Goal: Book appointment/travel/reservation

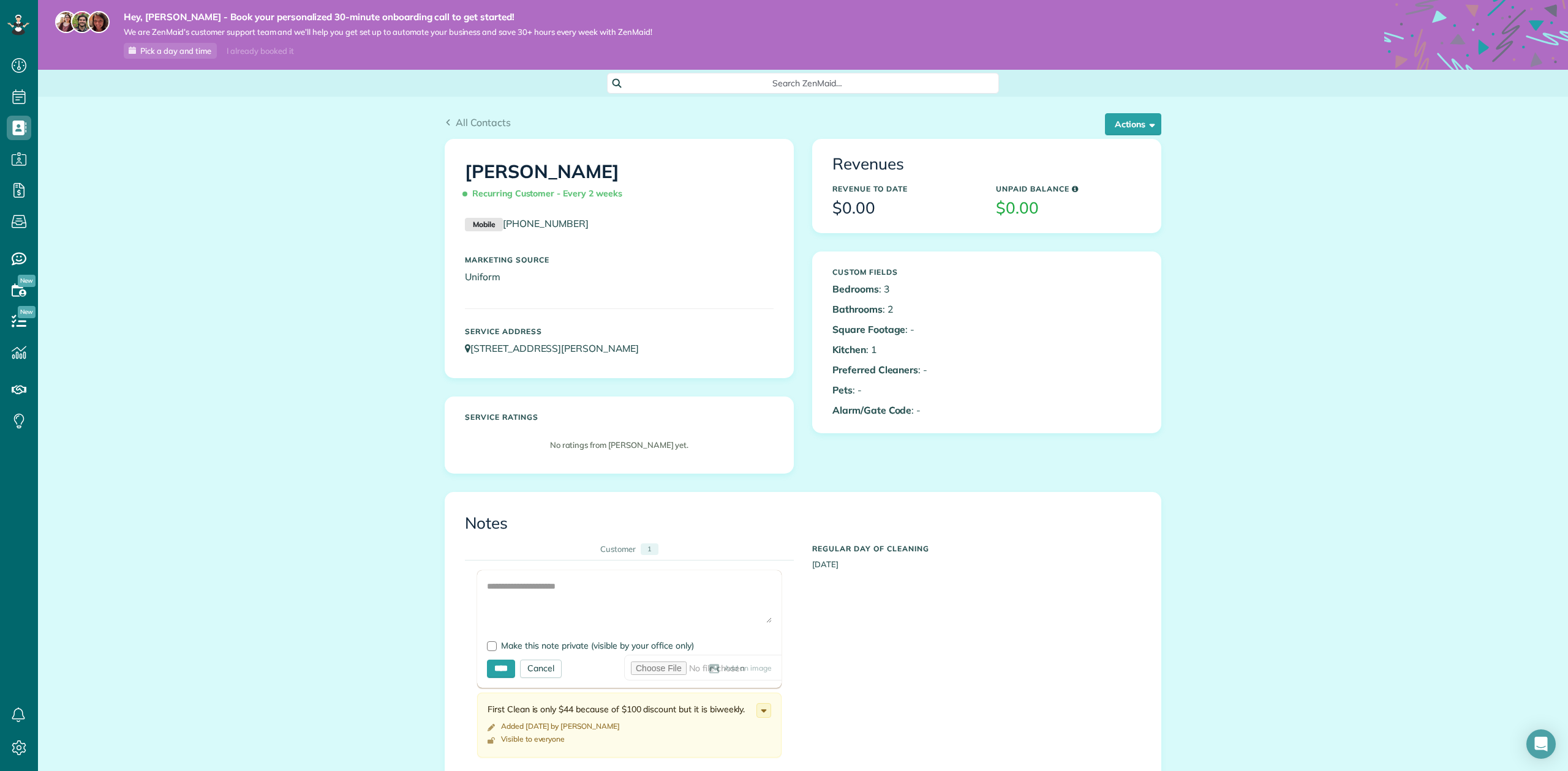
scroll to position [82, 0]
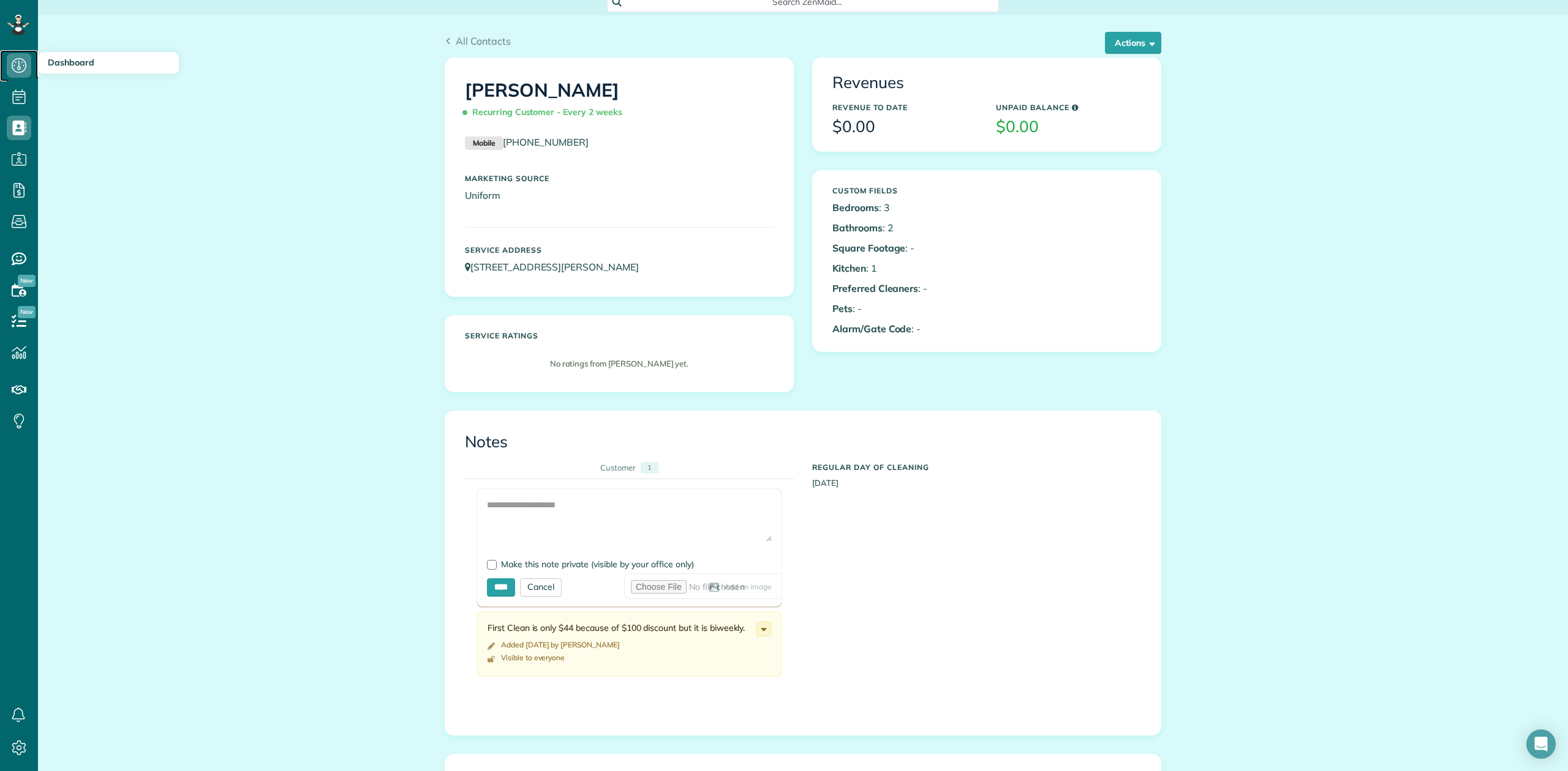
click at [25, 62] on use at bounding box center [18, 65] width 14 height 14
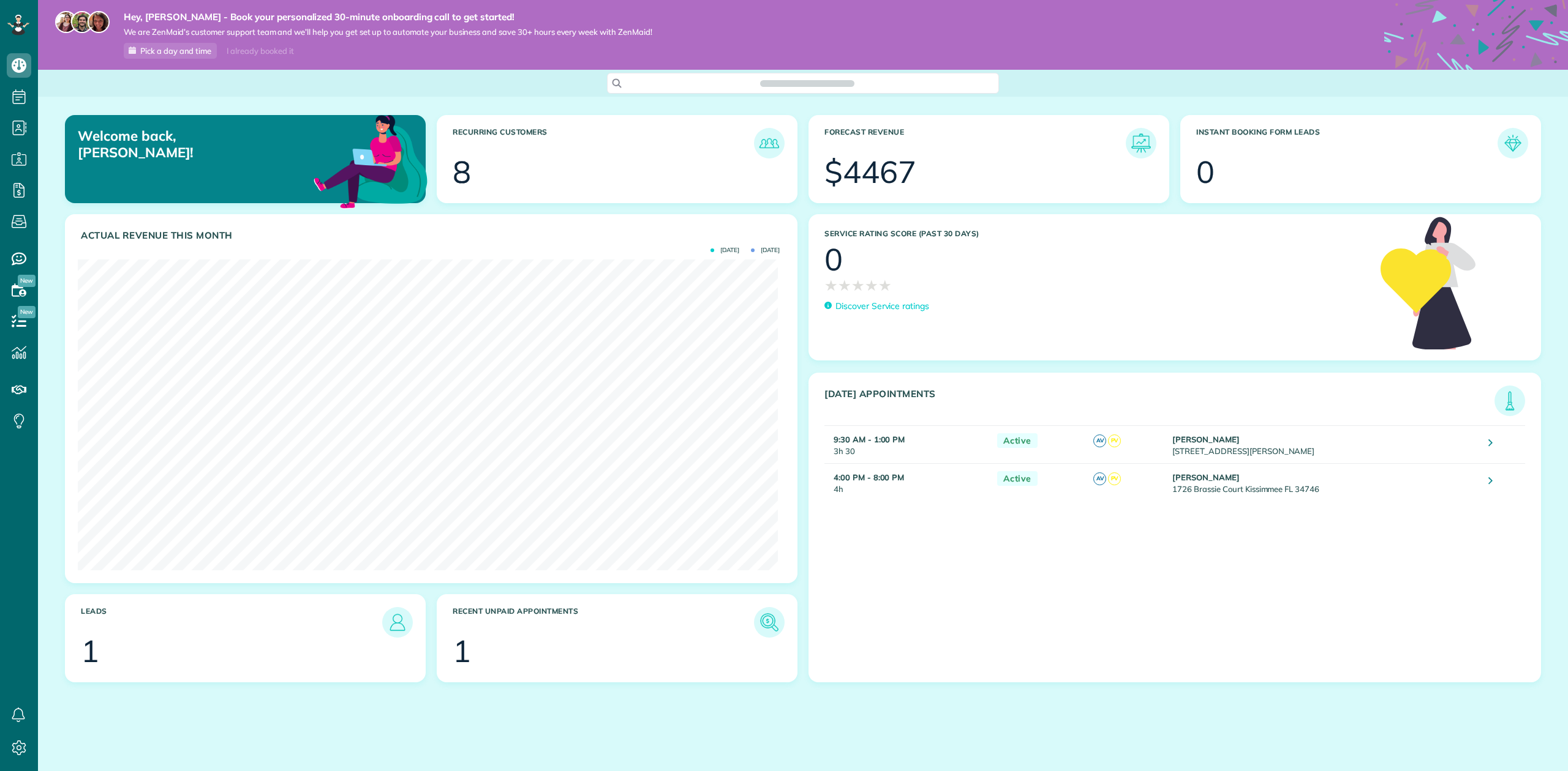
scroll to position [311, 700]
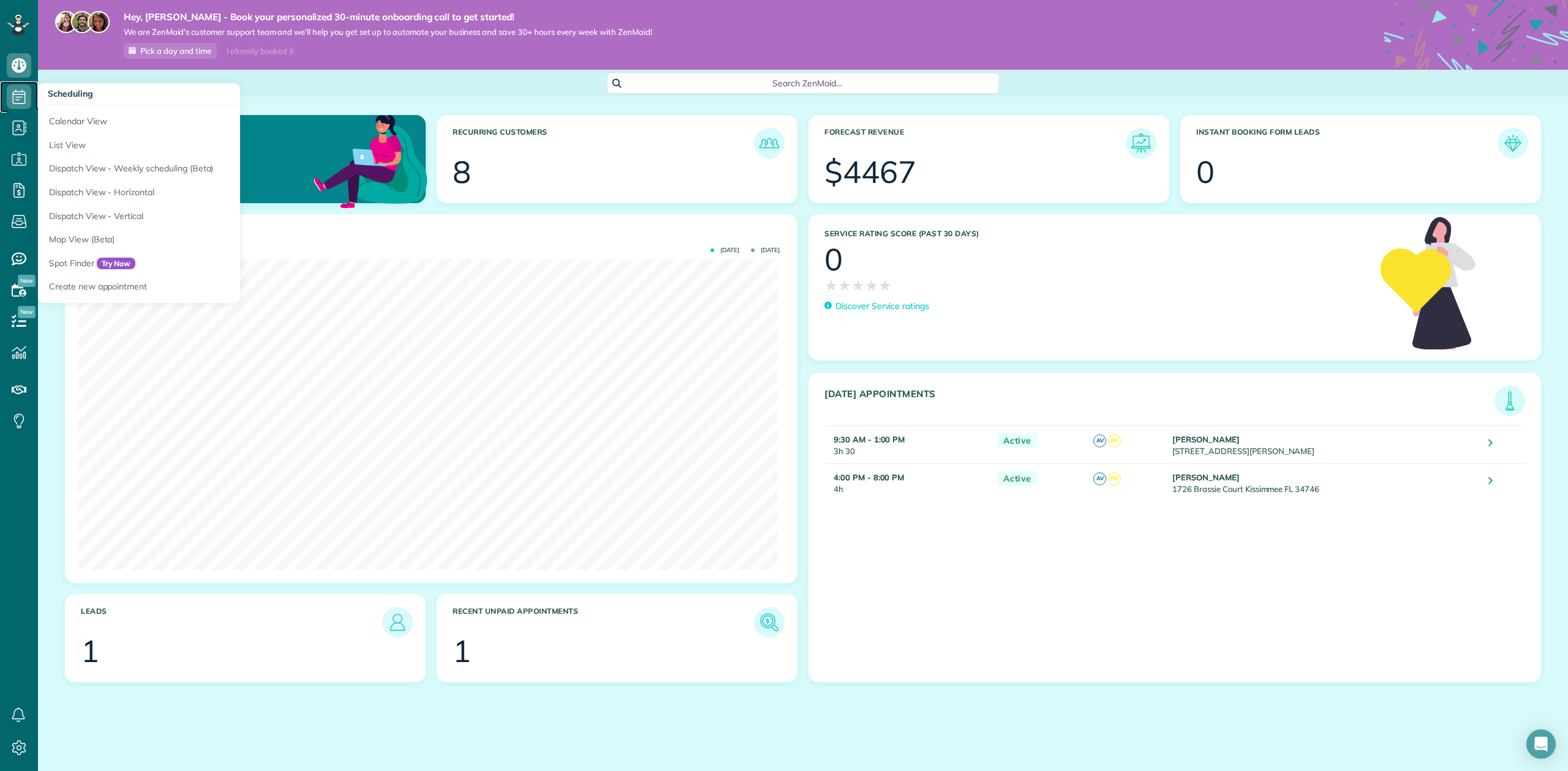
click at [8, 88] on icon at bounding box center [19, 97] width 24 height 24
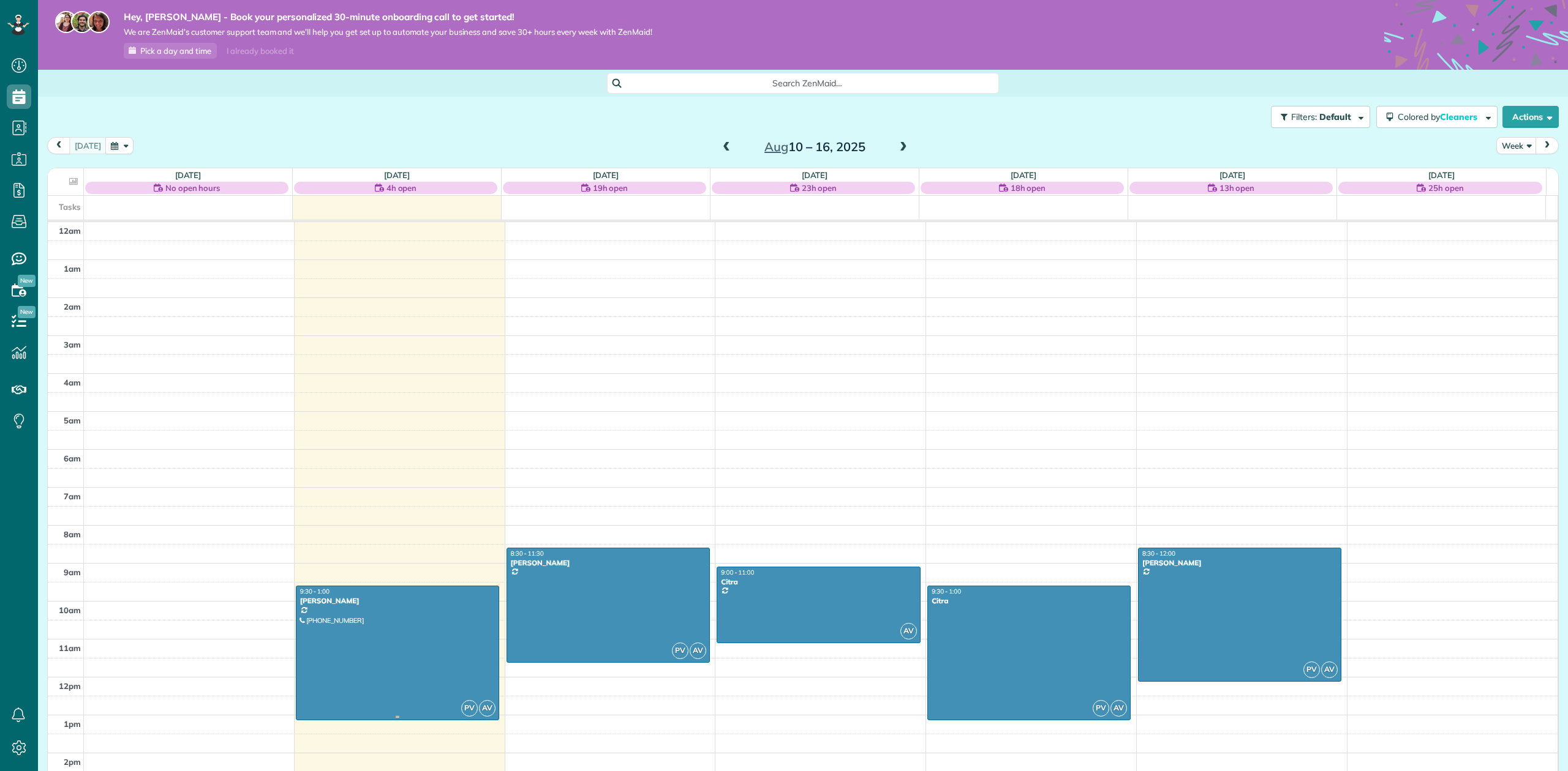
scroll to position [269, 0]
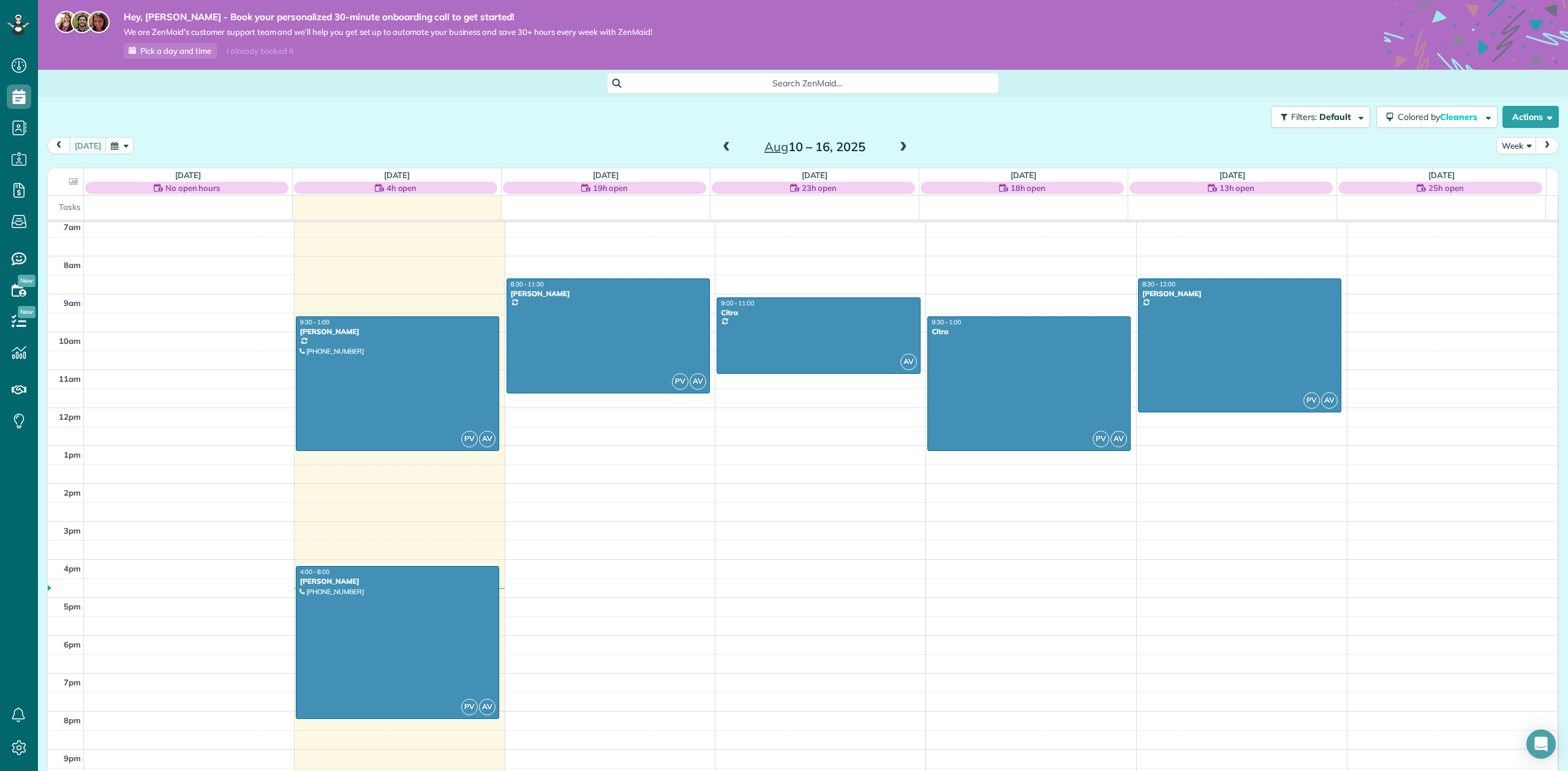
click at [898, 140] on span at bounding box center [903, 147] width 14 height 18
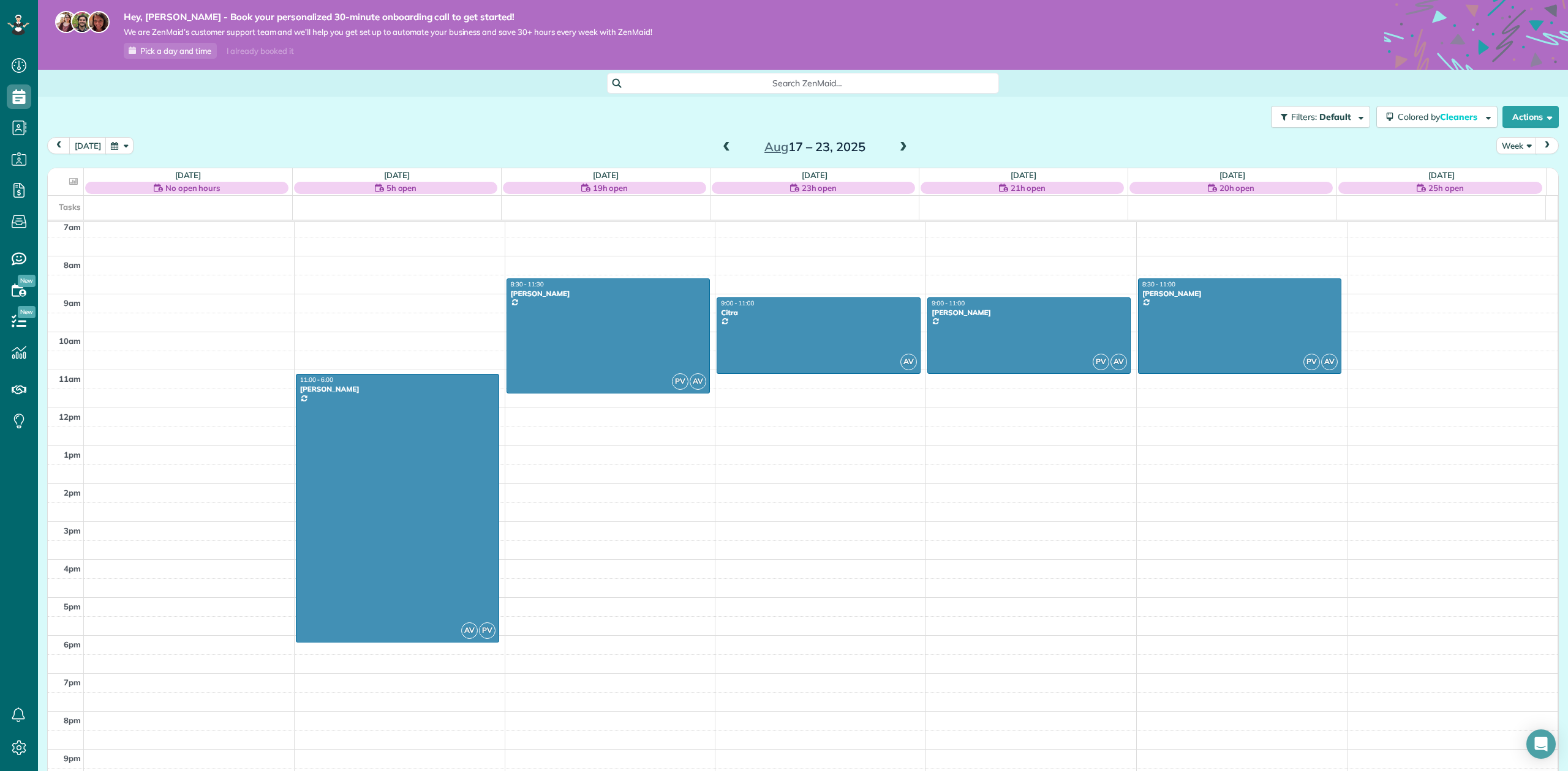
click at [898, 148] on span at bounding box center [903, 147] width 14 height 11
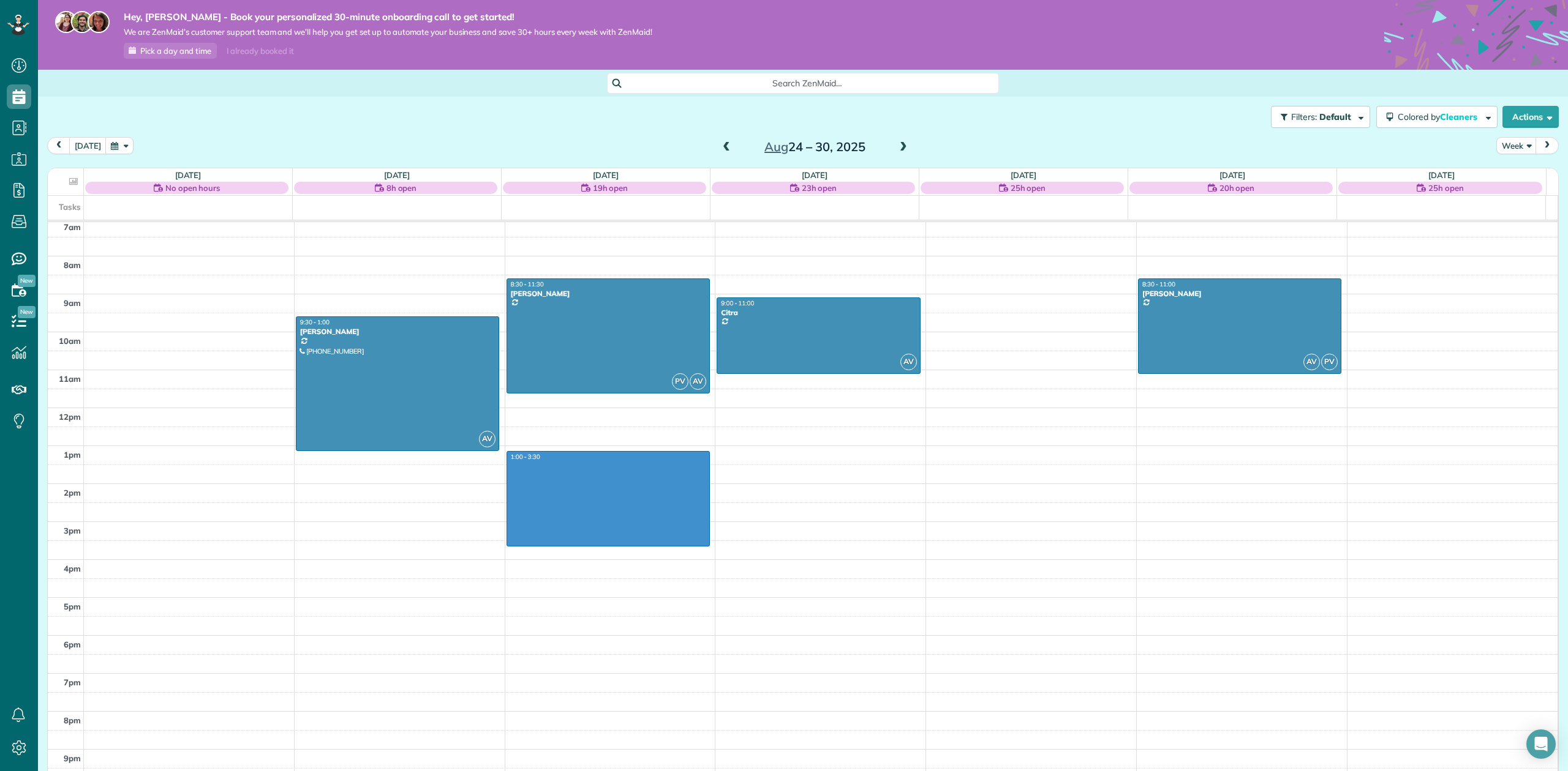
drag, startPoint x: 517, startPoint y: 456, endPoint x: 537, endPoint y: 542, distance: 88.3
click at [537, 542] on div "12am 1am 2am 3am 4am 5am 6am 7am 8am 9am 10am 11am 12pm 1pm 2pm 3pm 4pm 5pm 6pm…" at bounding box center [803, 408] width 1510 height 911
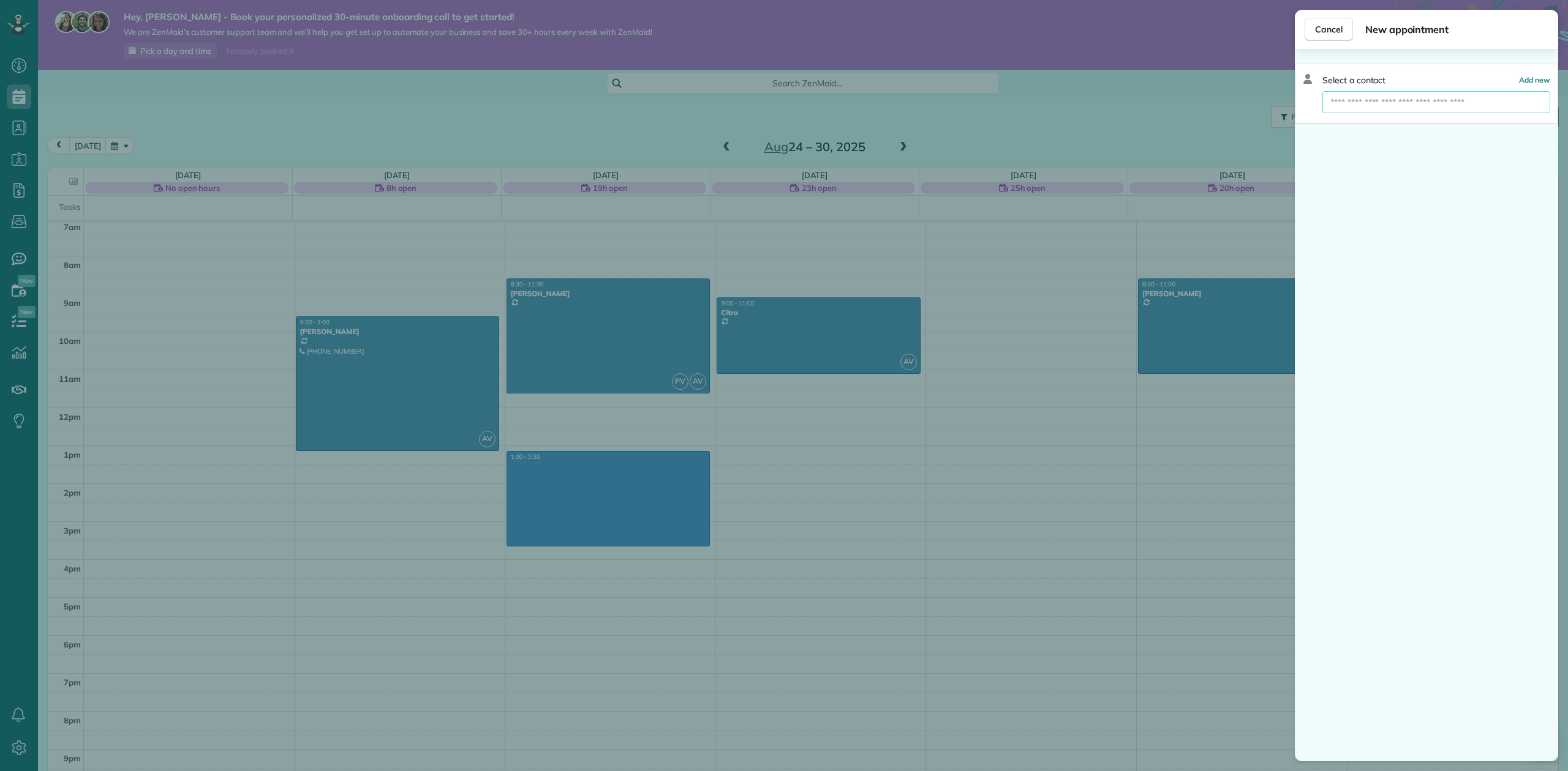
click at [1392, 103] on input "text" at bounding box center [1436, 102] width 228 height 22
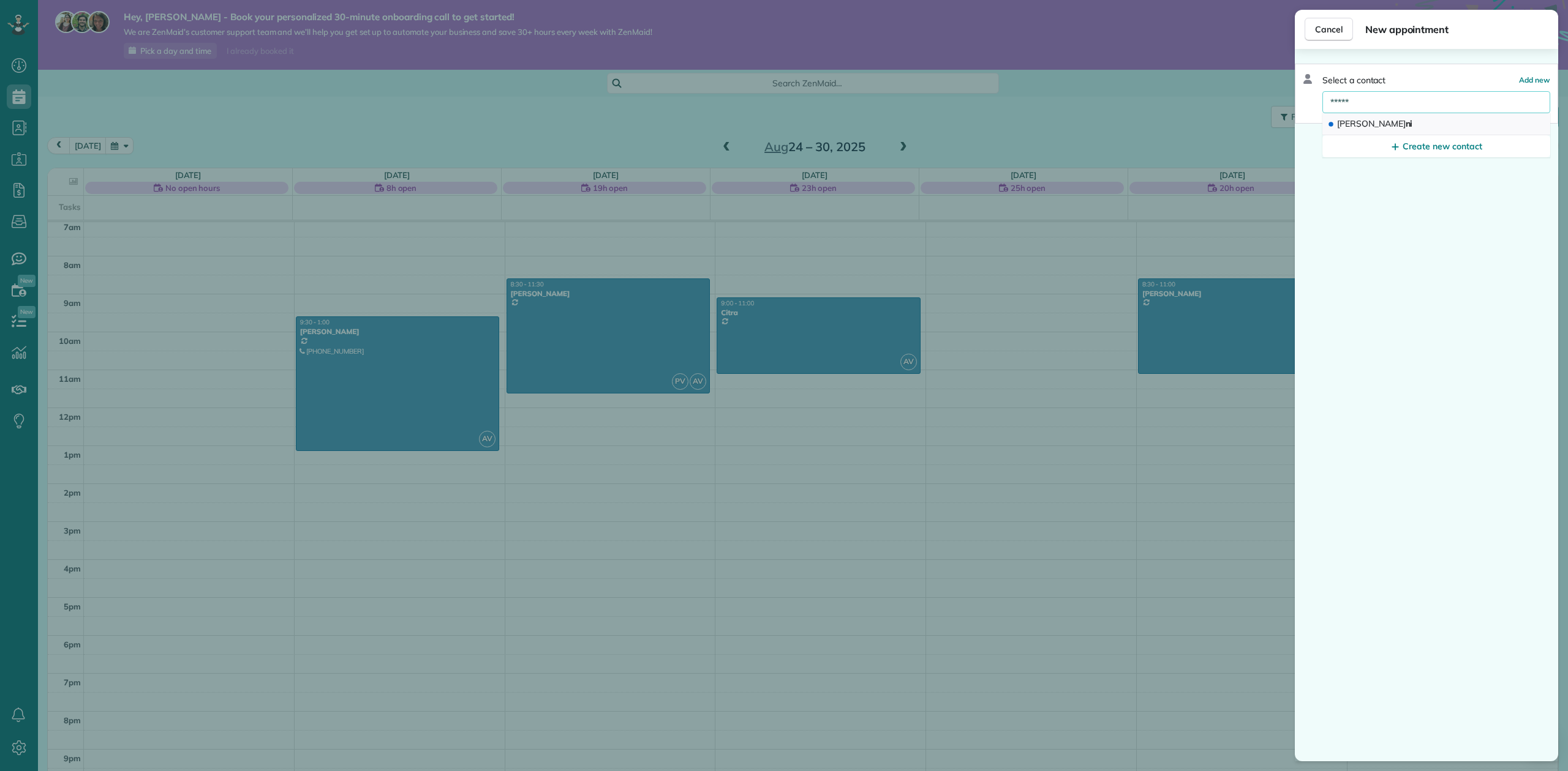
type input "*****"
click at [1402, 125] on button "Leila ni" at bounding box center [1436, 124] width 228 height 22
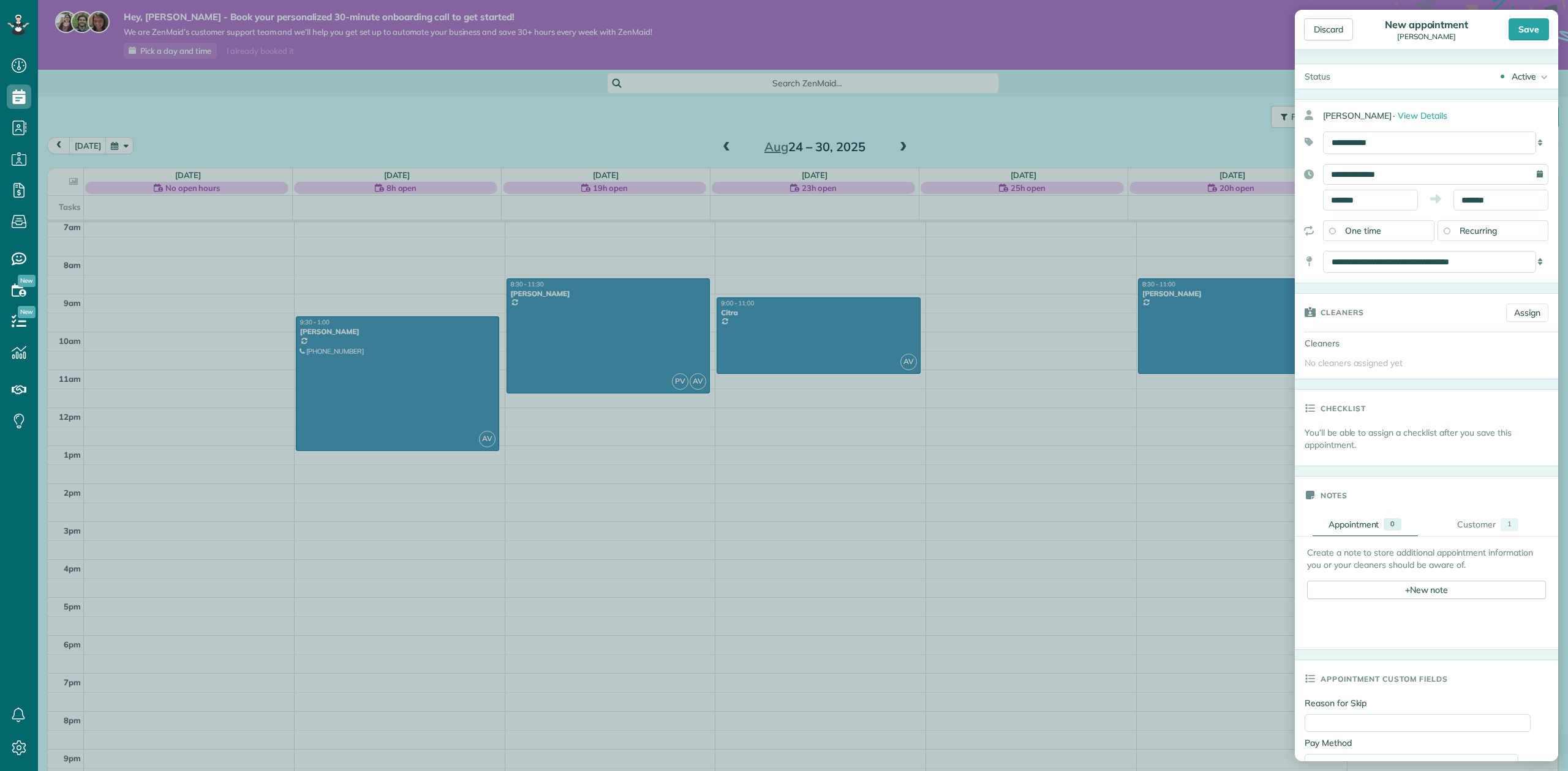
click at [1466, 234] on span "Recurring" at bounding box center [1479, 230] width 38 height 11
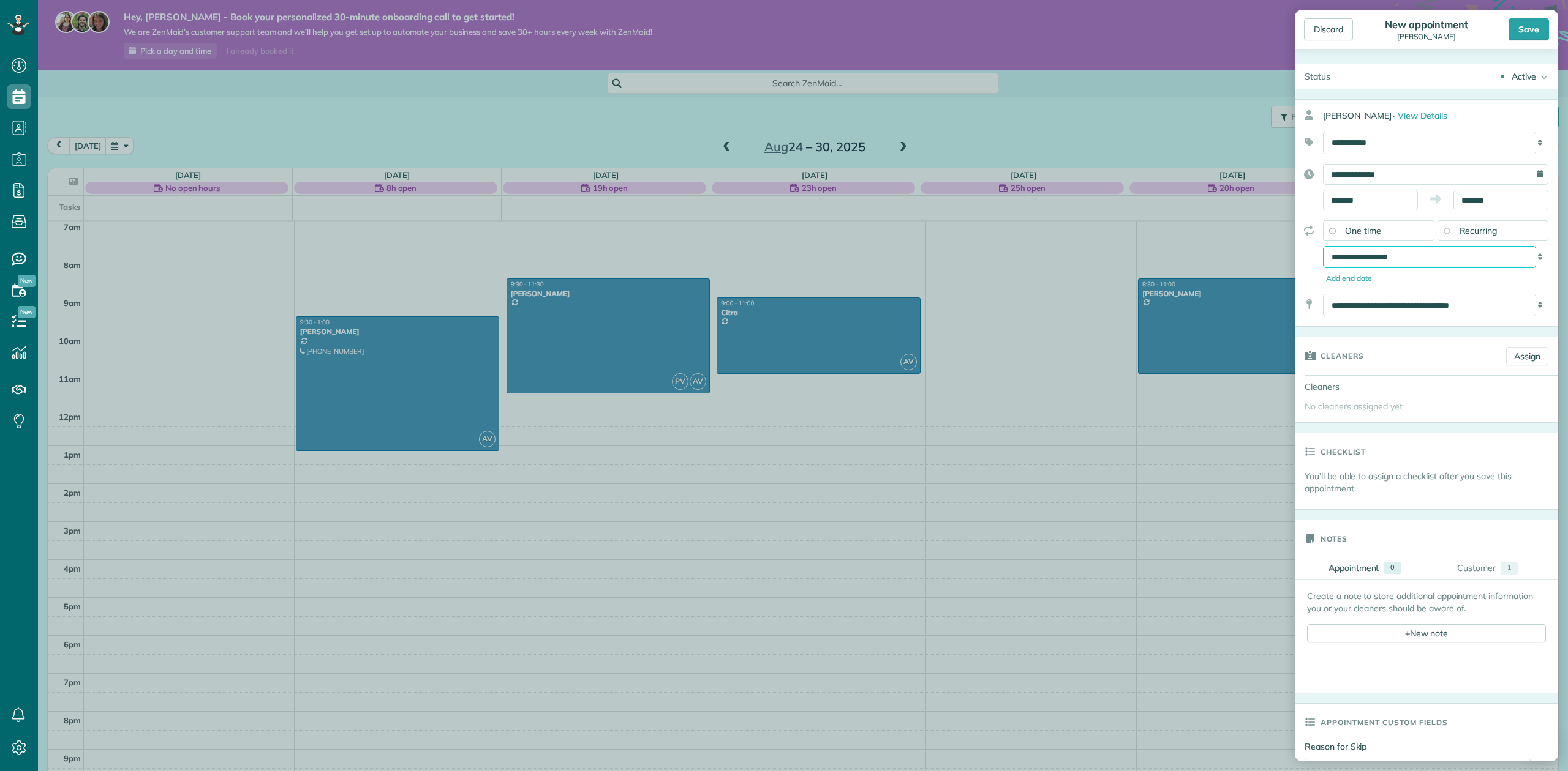
click at [1389, 265] on select "**********" at bounding box center [1429, 258] width 213 height 23
select select "**********"
click at [1323, 247] on select "**********" at bounding box center [1429, 258] width 213 height 23
click at [1506, 352] on link "Assign" at bounding box center [1527, 356] width 42 height 18
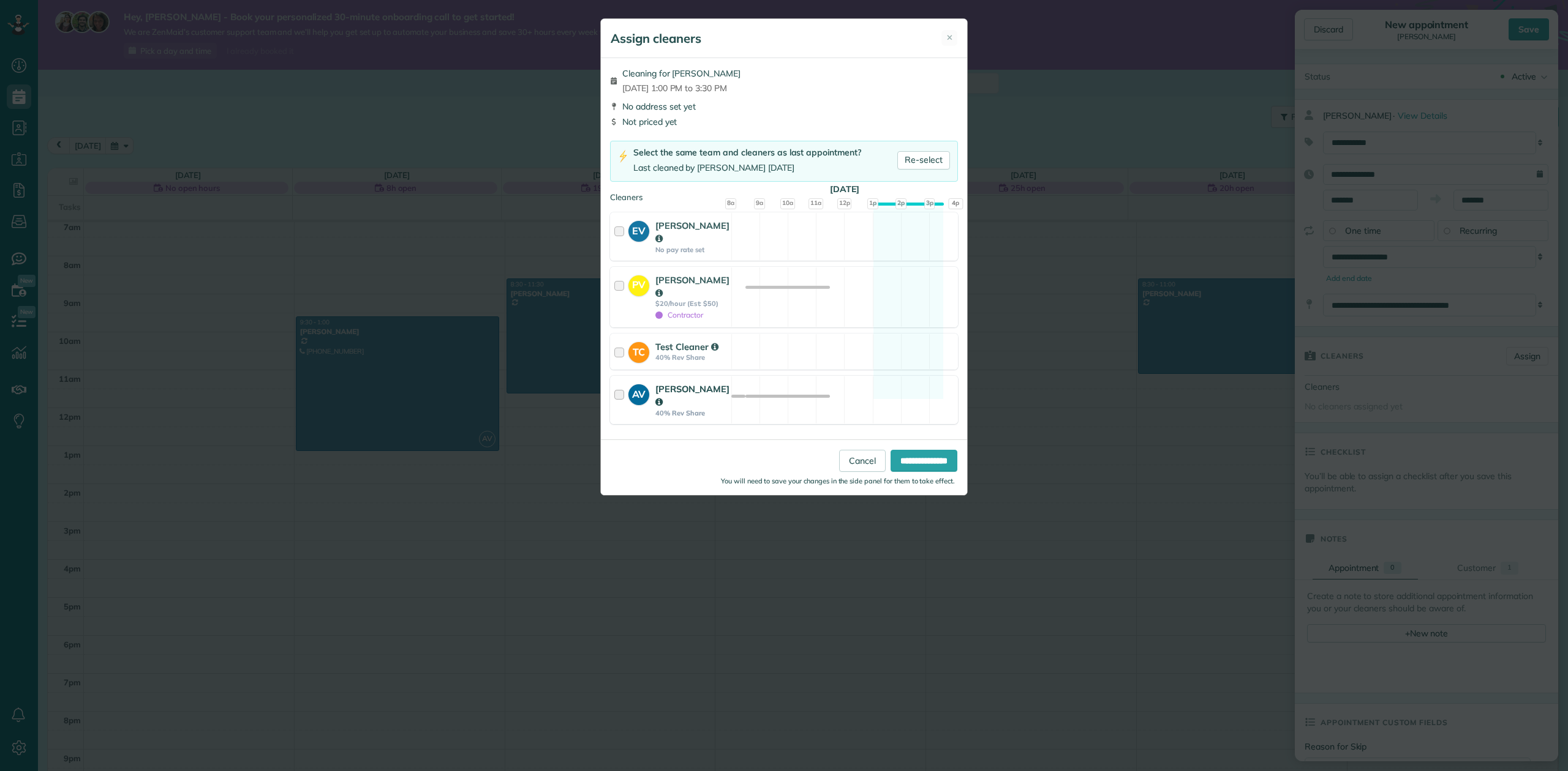
click at [617, 383] on div at bounding box center [621, 400] width 14 height 35
click at [610, 275] on div "PV Paola Vargas $20/hour (Est: $50) Contractor Available" at bounding box center [784, 297] width 348 height 60
click at [924, 450] on input "**********" at bounding box center [924, 461] width 67 height 22
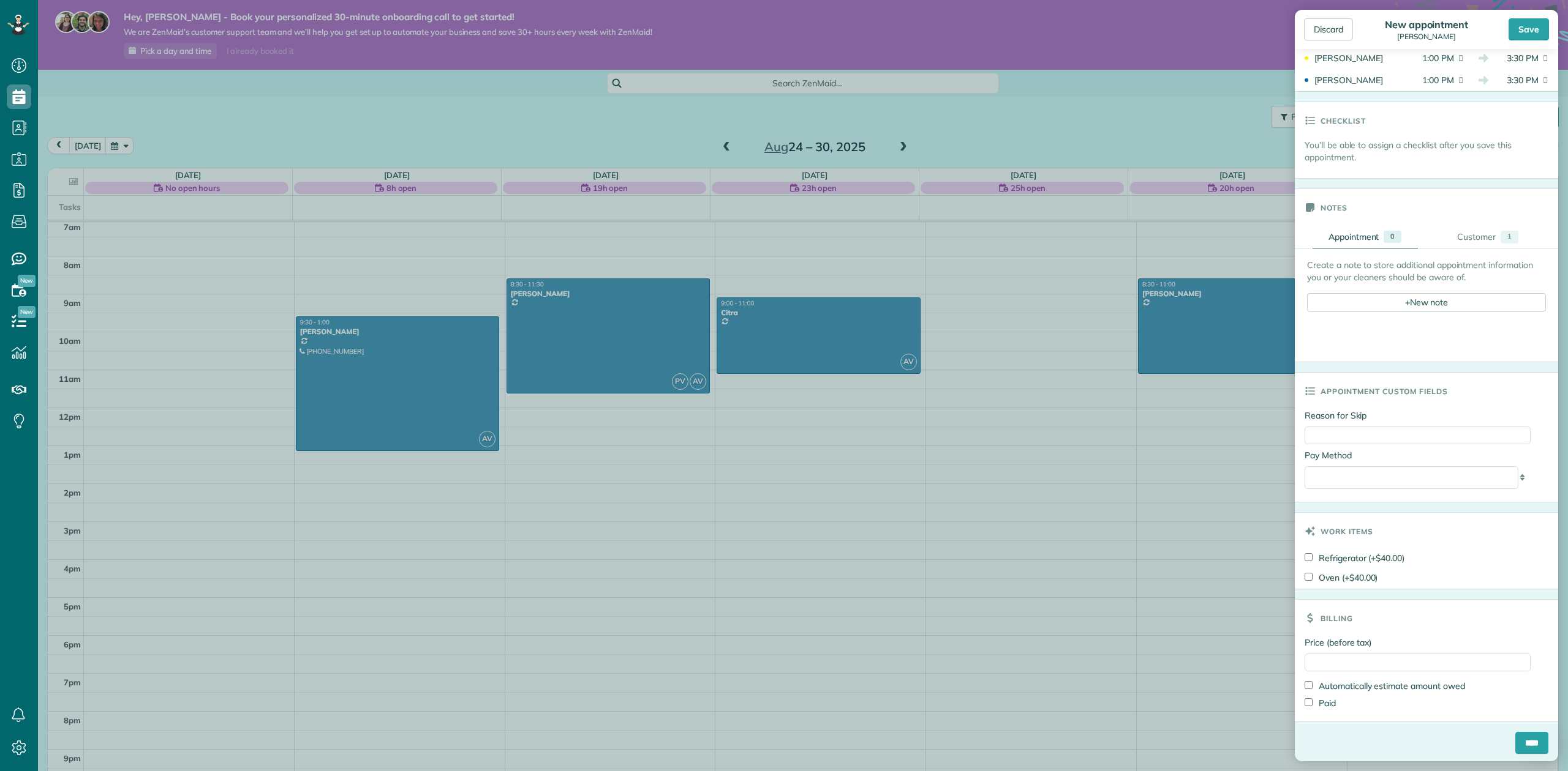
scroll to position [386, 0]
click at [1360, 663] on input "Price (before tax)" at bounding box center [1418, 660] width 226 height 18
type input "***"
click at [1365, 625] on div "Billing" at bounding box center [1426, 615] width 263 height 37
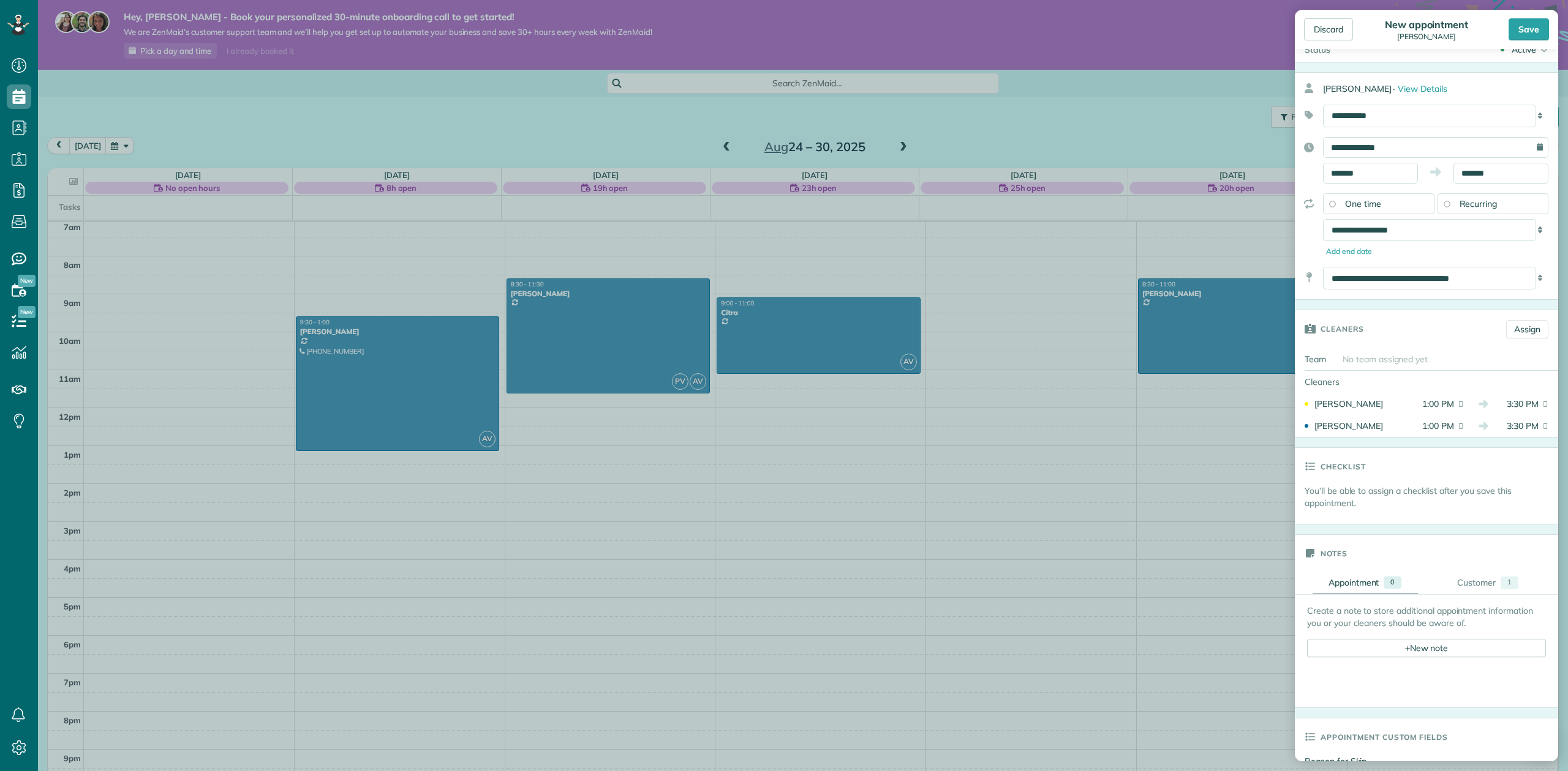
scroll to position [0, 0]
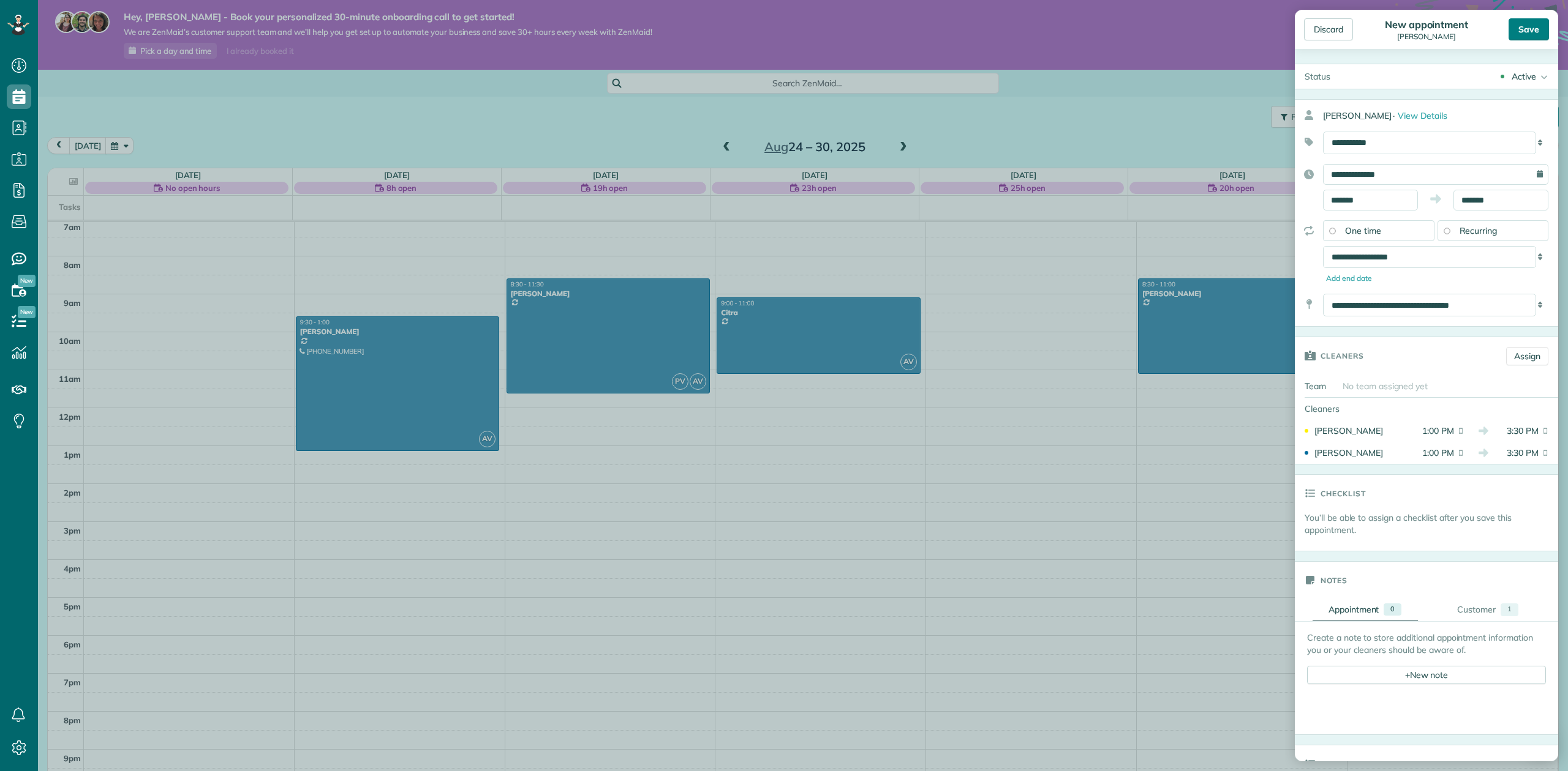
click at [1541, 28] on div "Save" at bounding box center [1528, 29] width 40 height 22
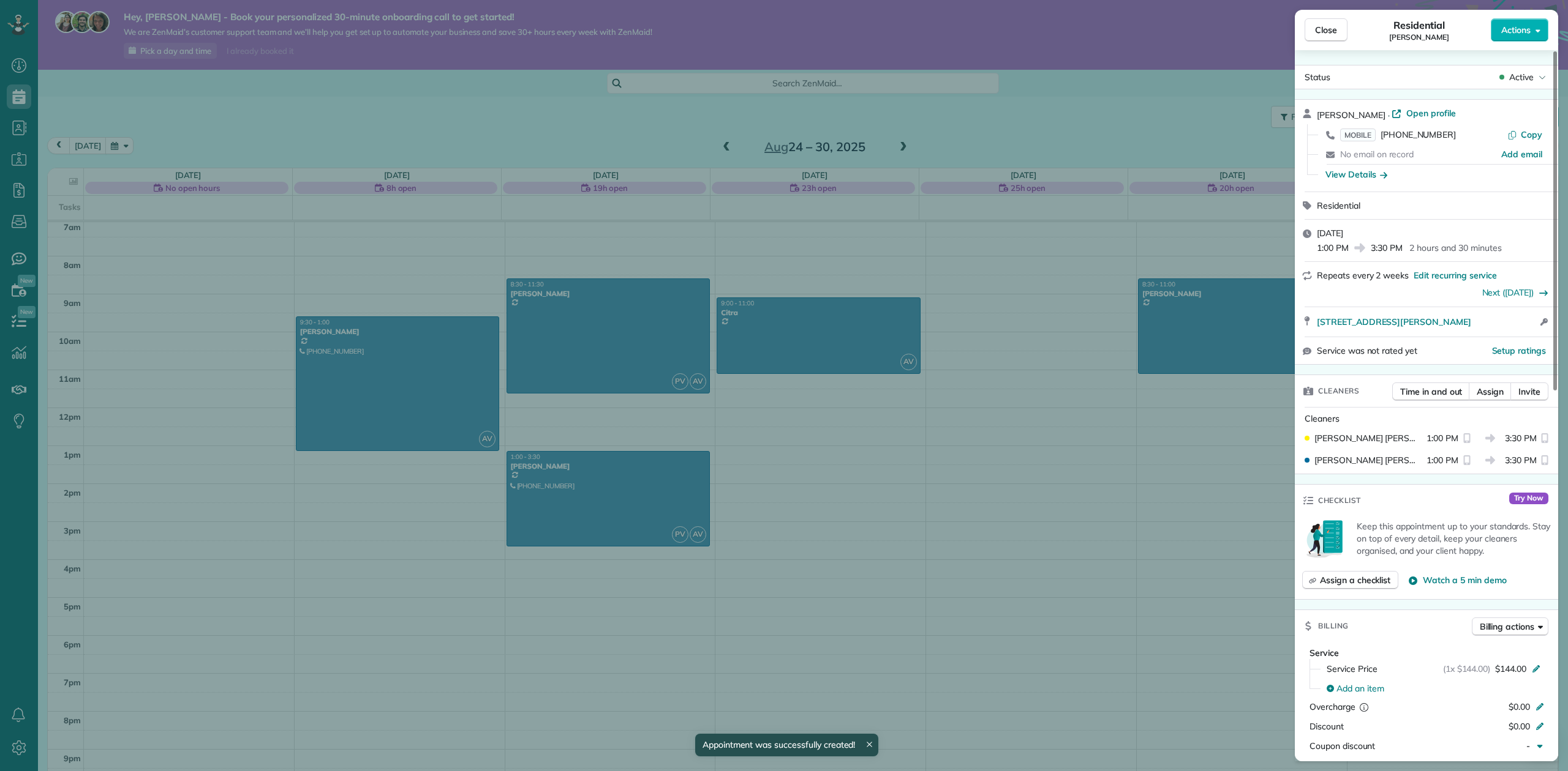
click at [1058, 253] on div "Close Residential Leilani Rafters Actions Status Active Leilani Rafters · Open …" at bounding box center [784, 385] width 1568 height 771
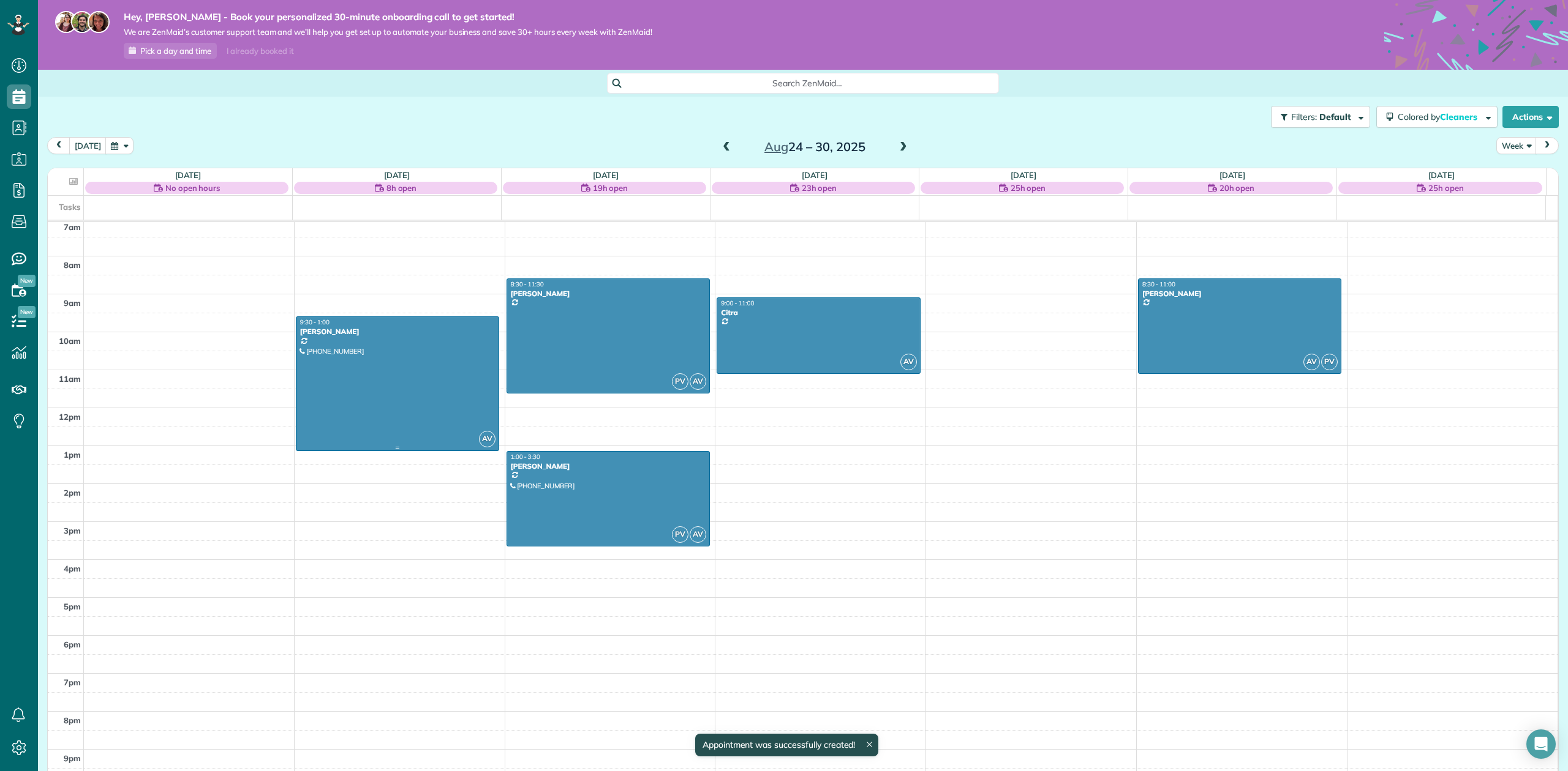
click at [360, 339] on div at bounding box center [398, 384] width 202 height 133
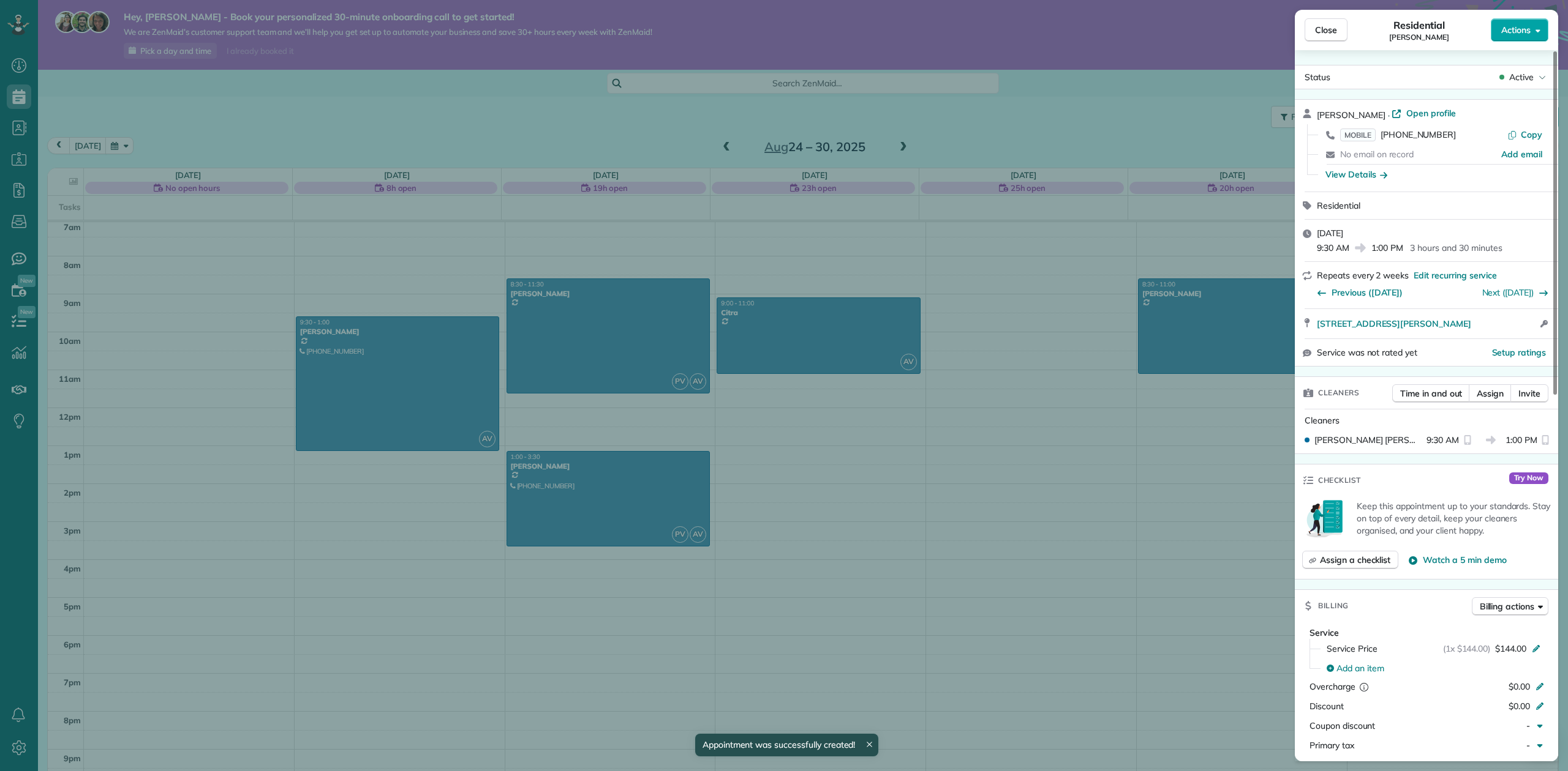
click at [1508, 22] on button "Actions" at bounding box center [1519, 30] width 57 height 24
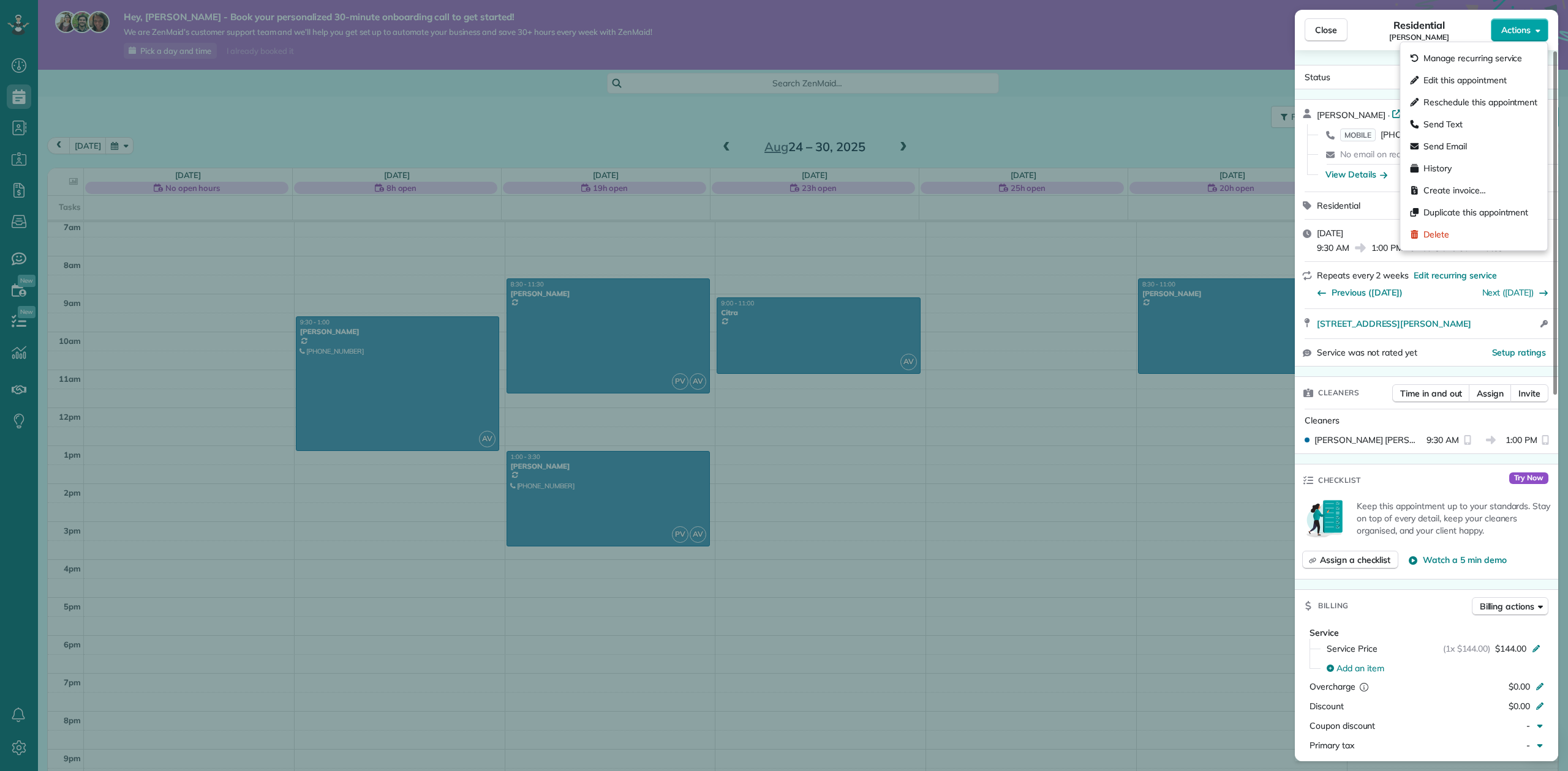
click at [1526, 33] on span "Actions" at bounding box center [1516, 30] width 30 height 12
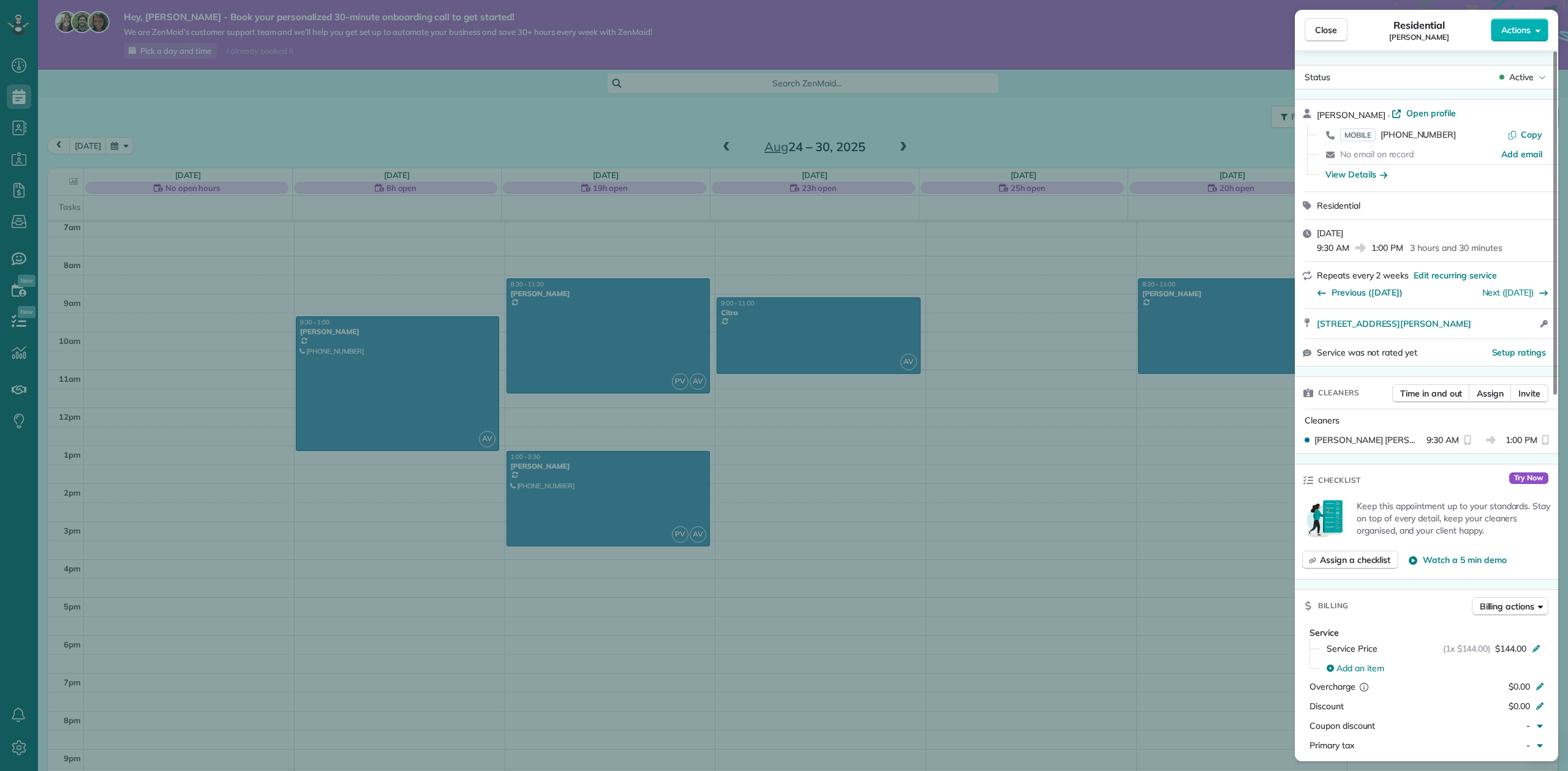
click at [317, 306] on div "Close Residential Leilani Rafters Actions Status Active Leilani Rafters · Open …" at bounding box center [784, 385] width 1568 height 771
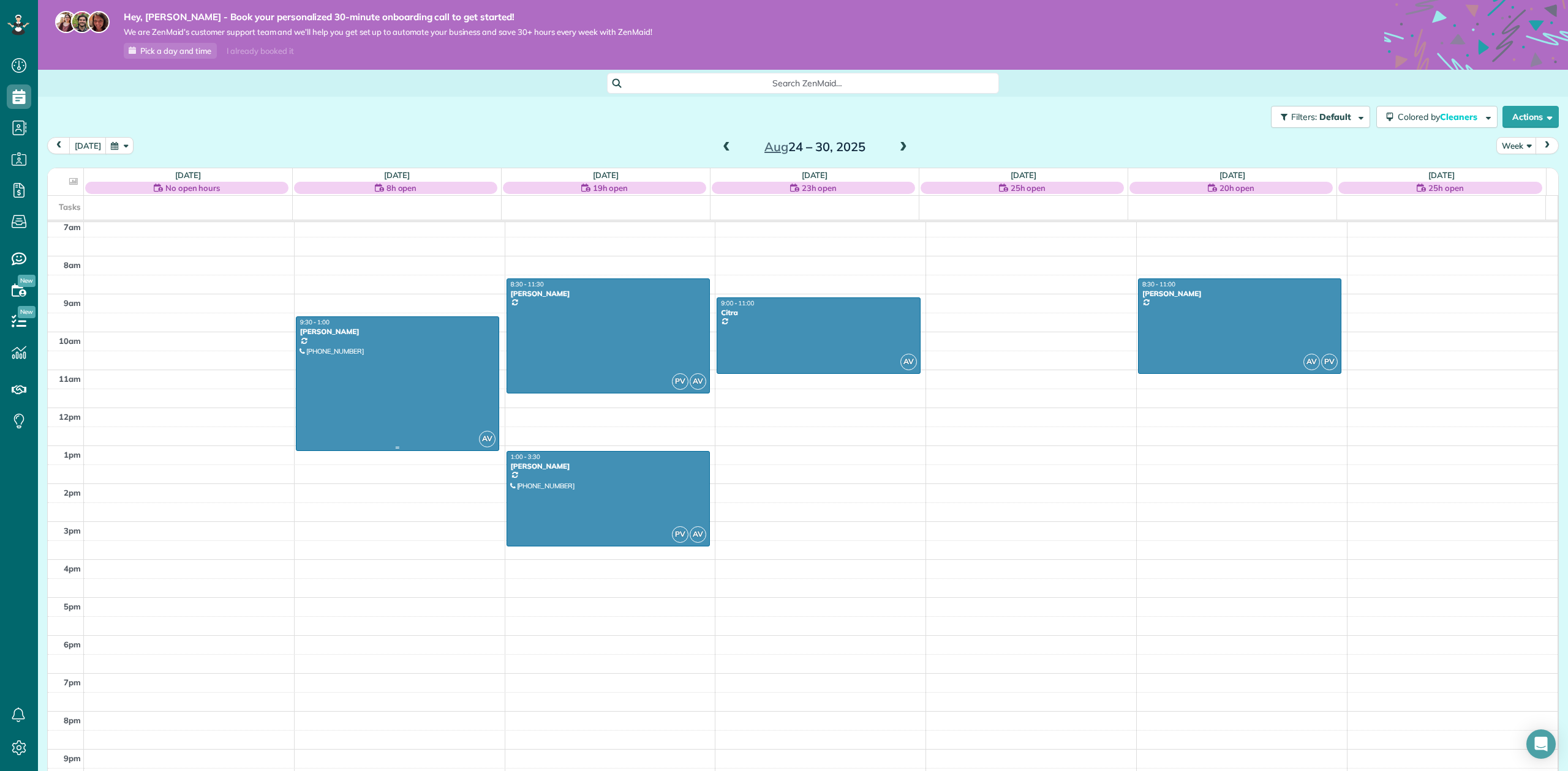
click at [376, 356] on div at bounding box center [398, 384] width 202 height 133
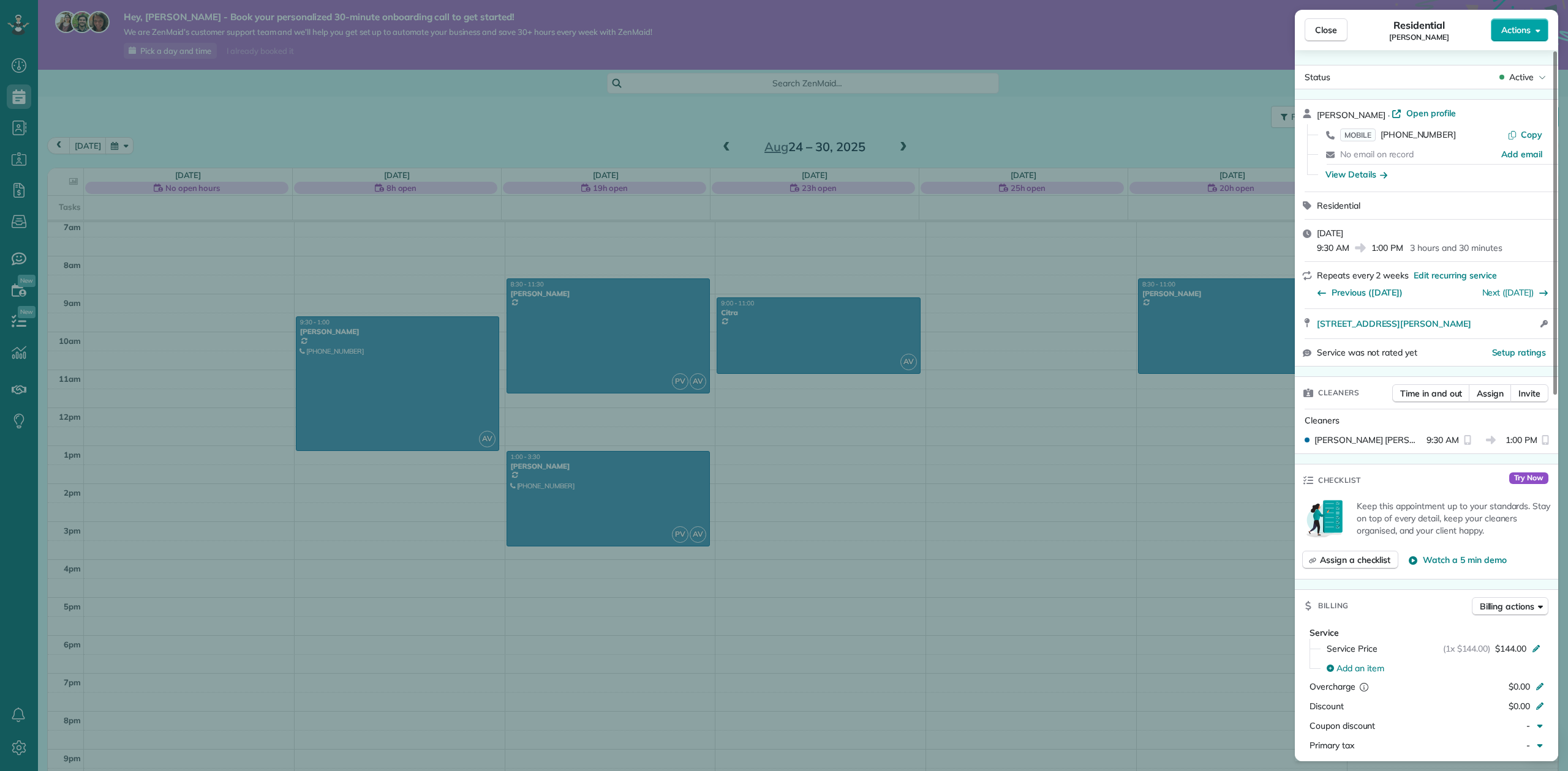
click at [1513, 31] on span "Actions" at bounding box center [1516, 30] width 30 height 12
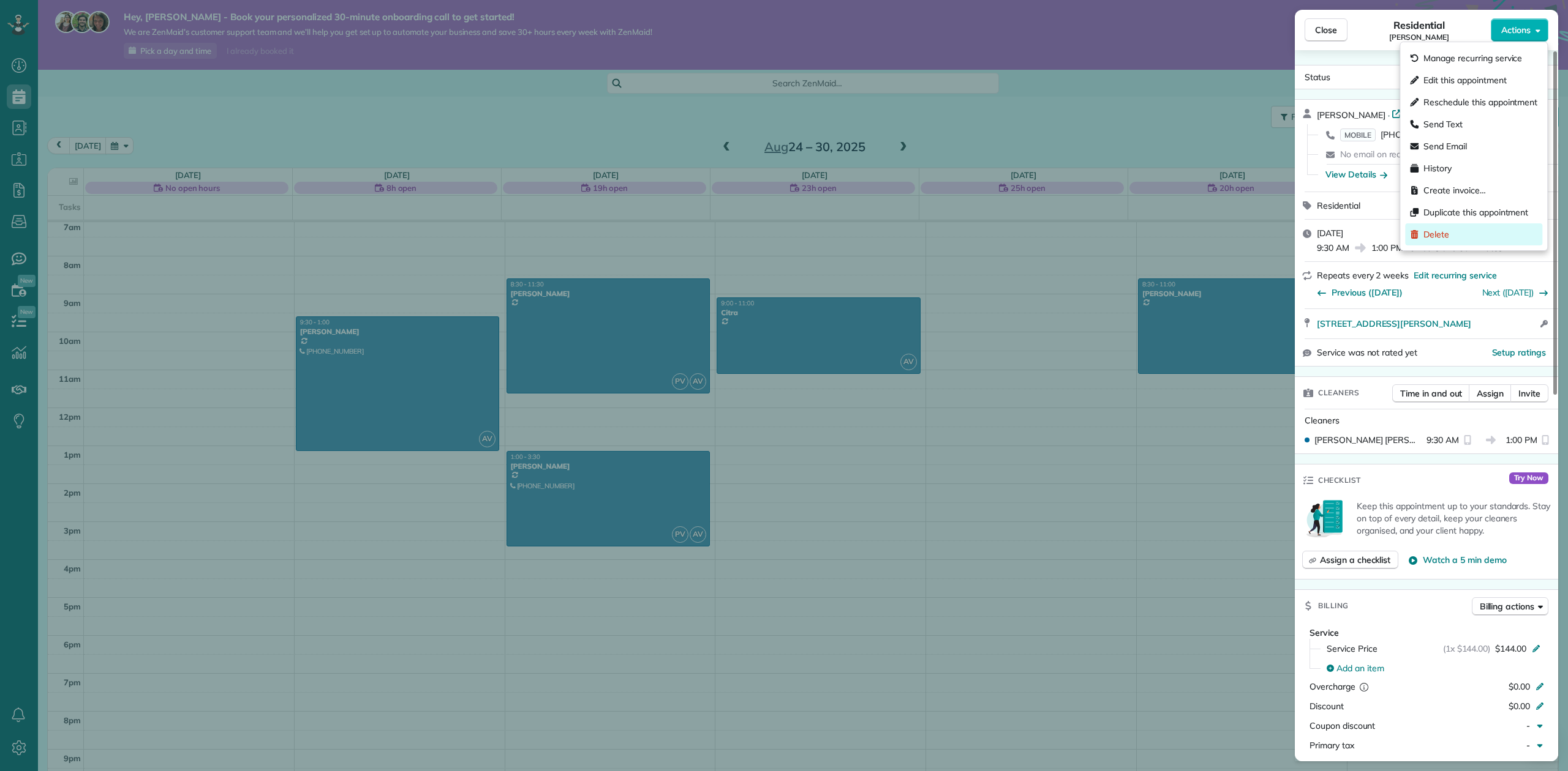
click at [1443, 228] on span "Delete" at bounding box center [1437, 234] width 26 height 12
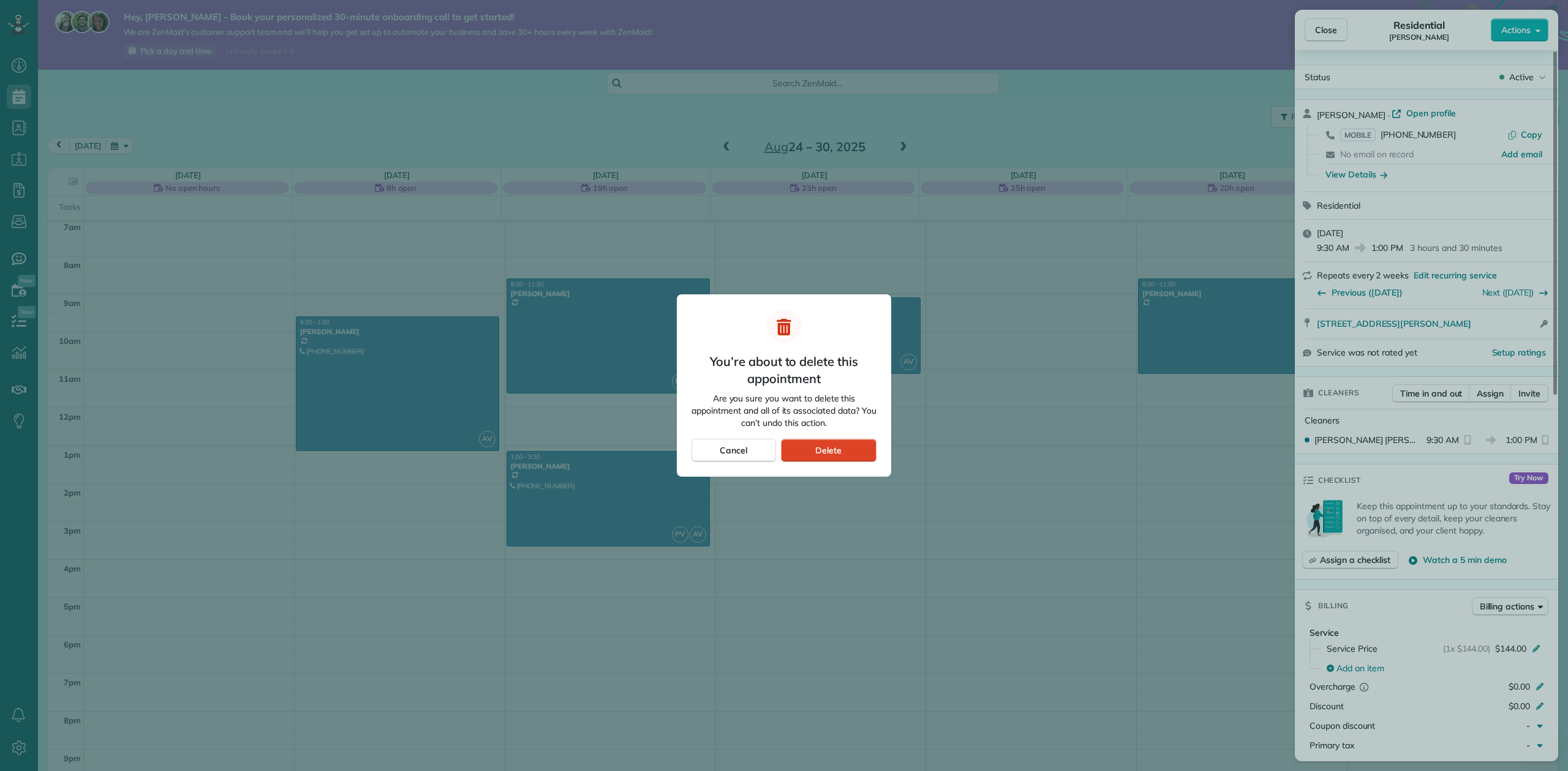
click at [814, 455] on div "Delete" at bounding box center [829, 451] width 95 height 24
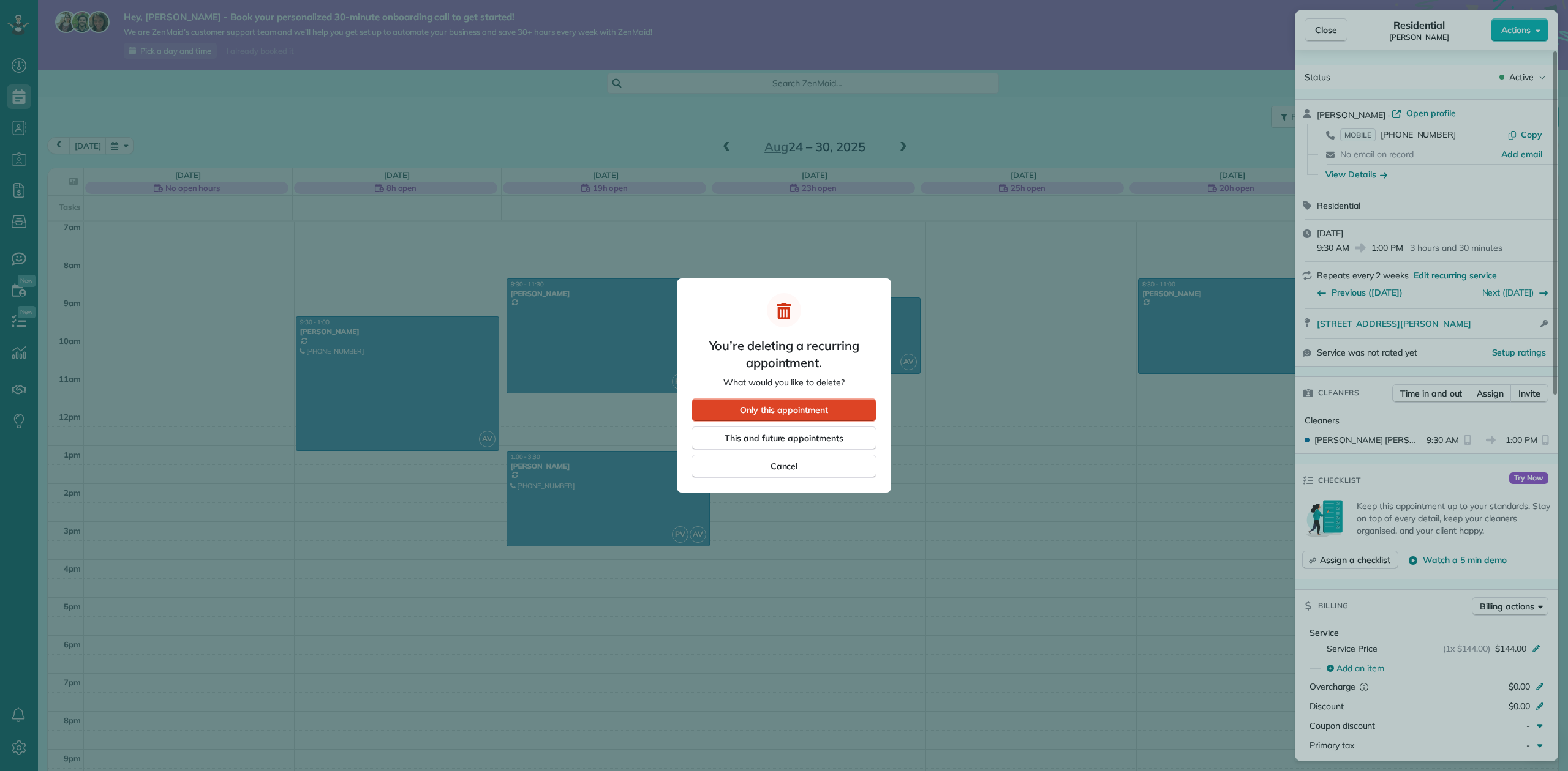
click at [812, 413] on span "Only this appointment" at bounding box center [784, 410] width 89 height 12
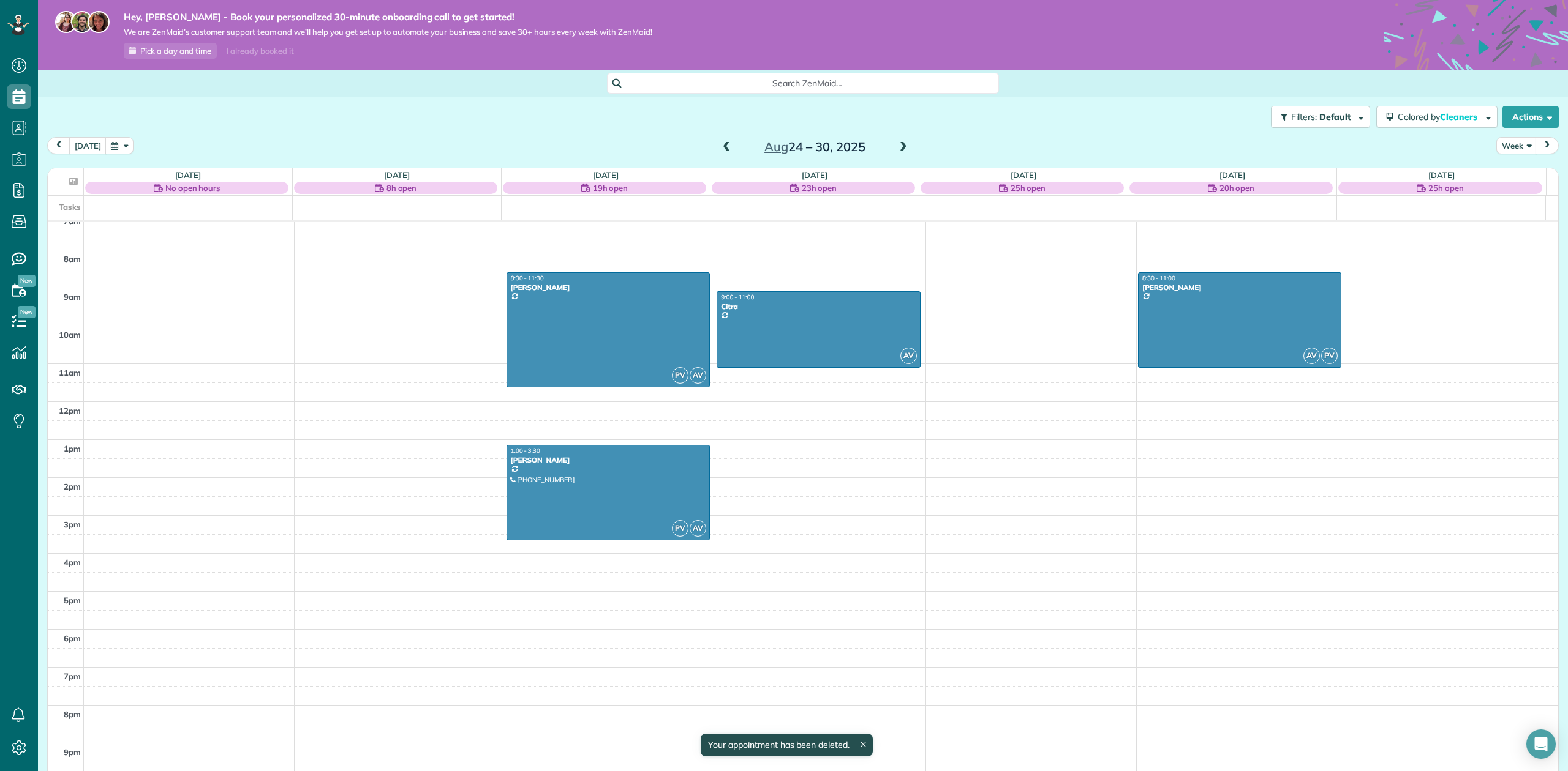
scroll to position [284, 0]
click at [900, 144] on span at bounding box center [903, 147] width 14 height 11
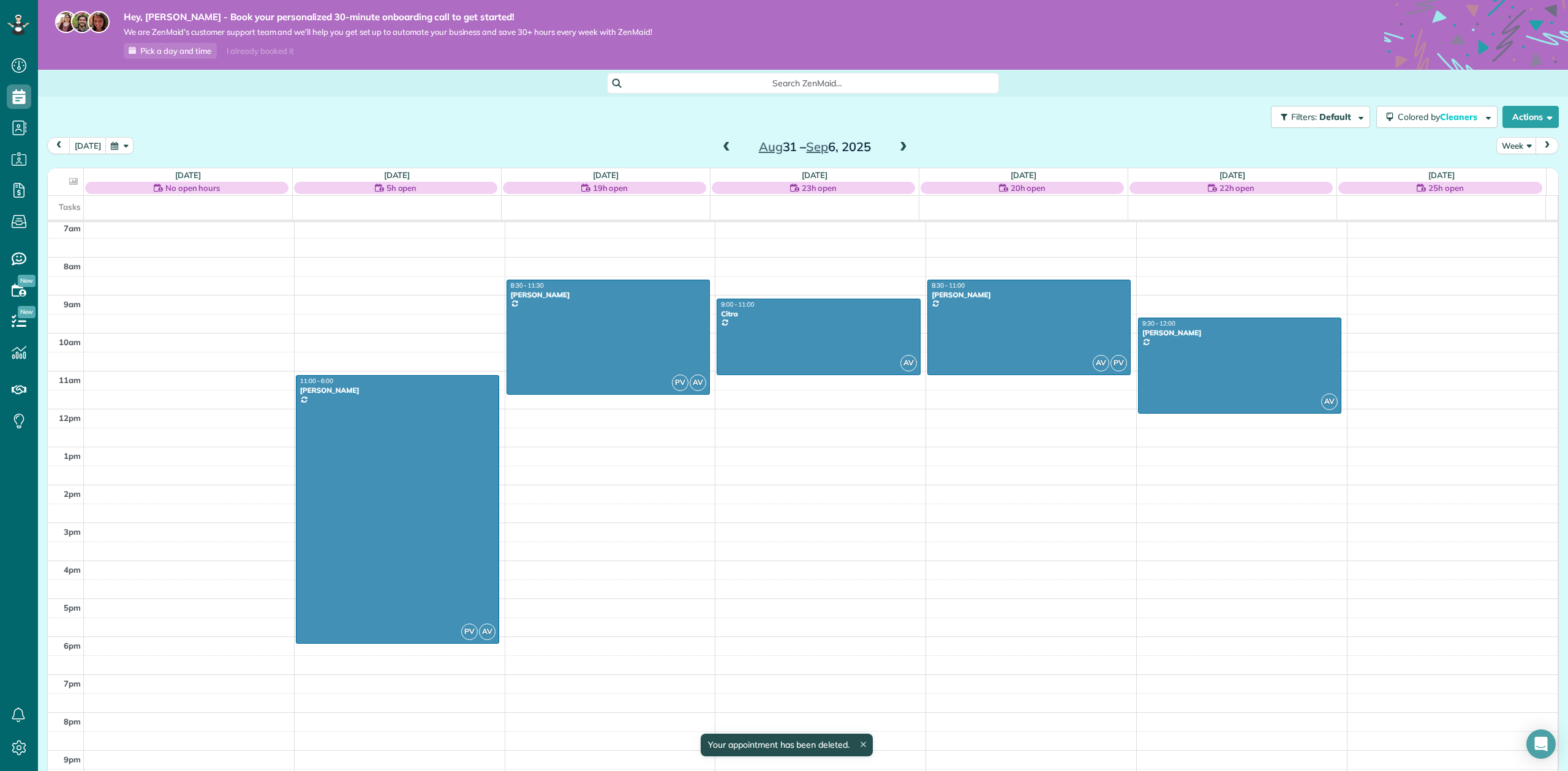
click at [900, 144] on span at bounding box center [903, 147] width 14 height 11
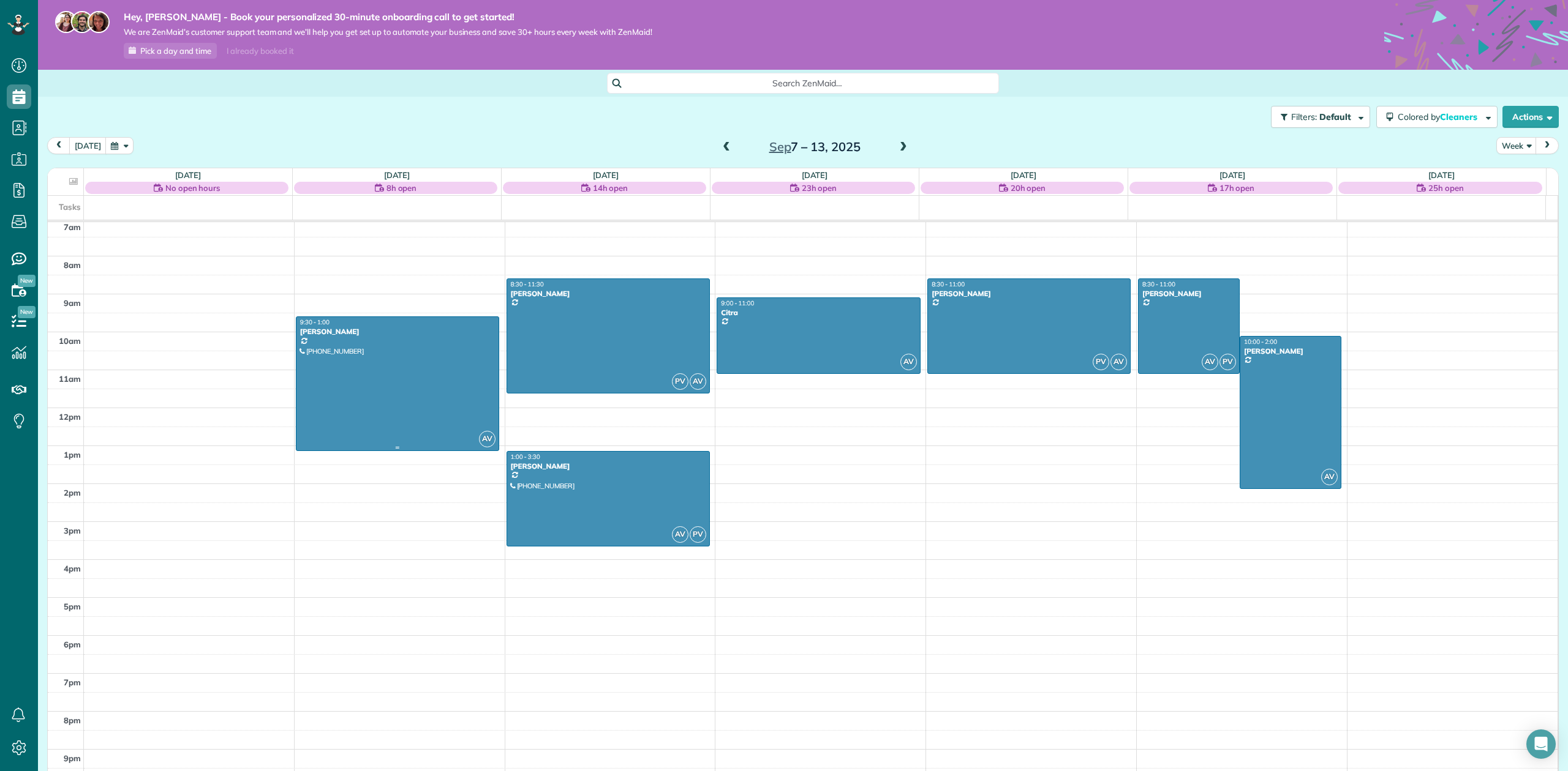
click at [402, 319] on div "9:30 - 1:00" at bounding box center [398, 322] width 196 height 8
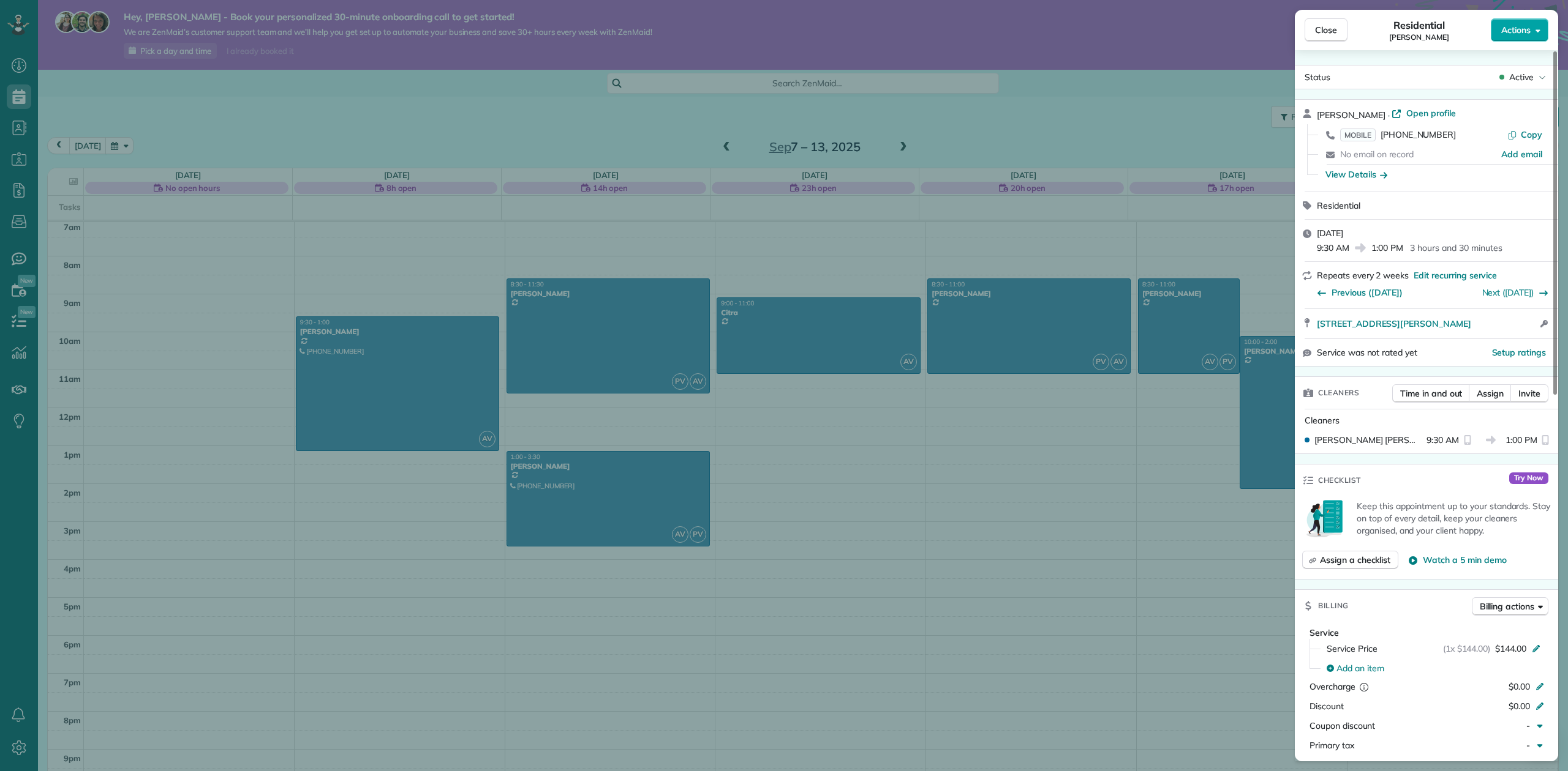
click at [1513, 24] on span "Actions" at bounding box center [1516, 30] width 30 height 12
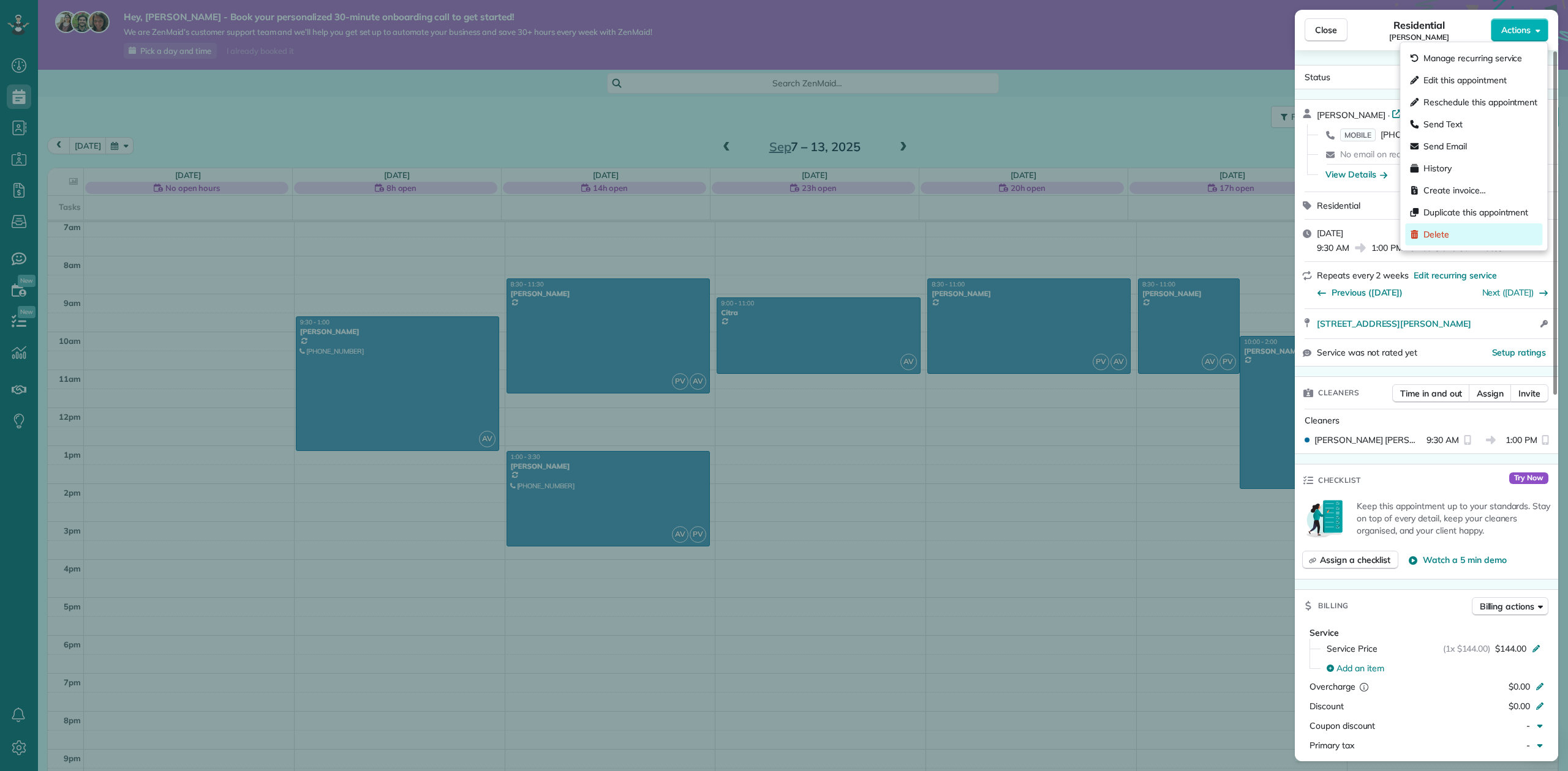
click at [1440, 236] on span "Delete" at bounding box center [1437, 234] width 26 height 12
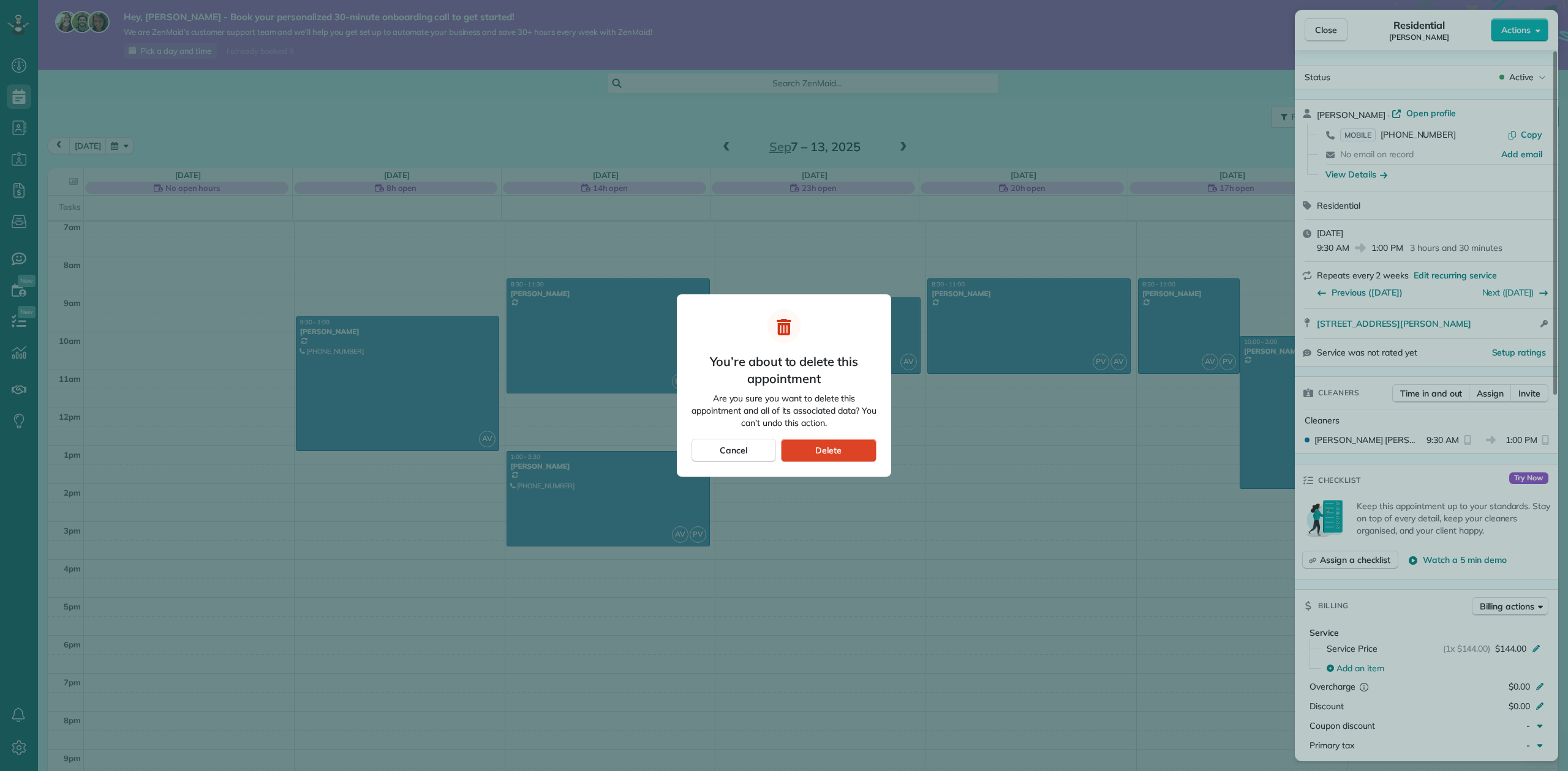
click at [826, 453] on span "Delete" at bounding box center [828, 451] width 27 height 12
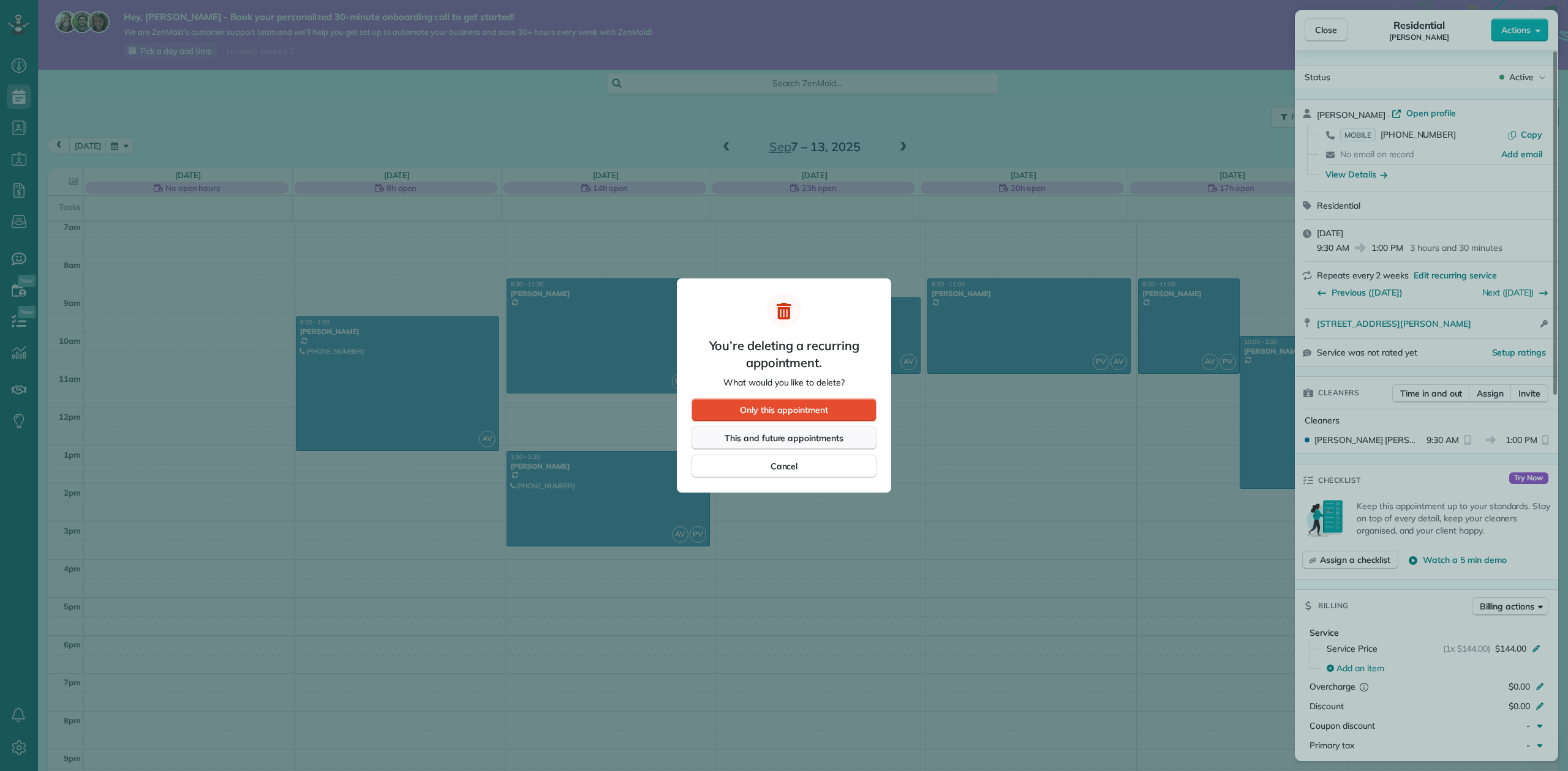
click at [797, 433] on span "This and future appointments" at bounding box center [784, 439] width 119 height 12
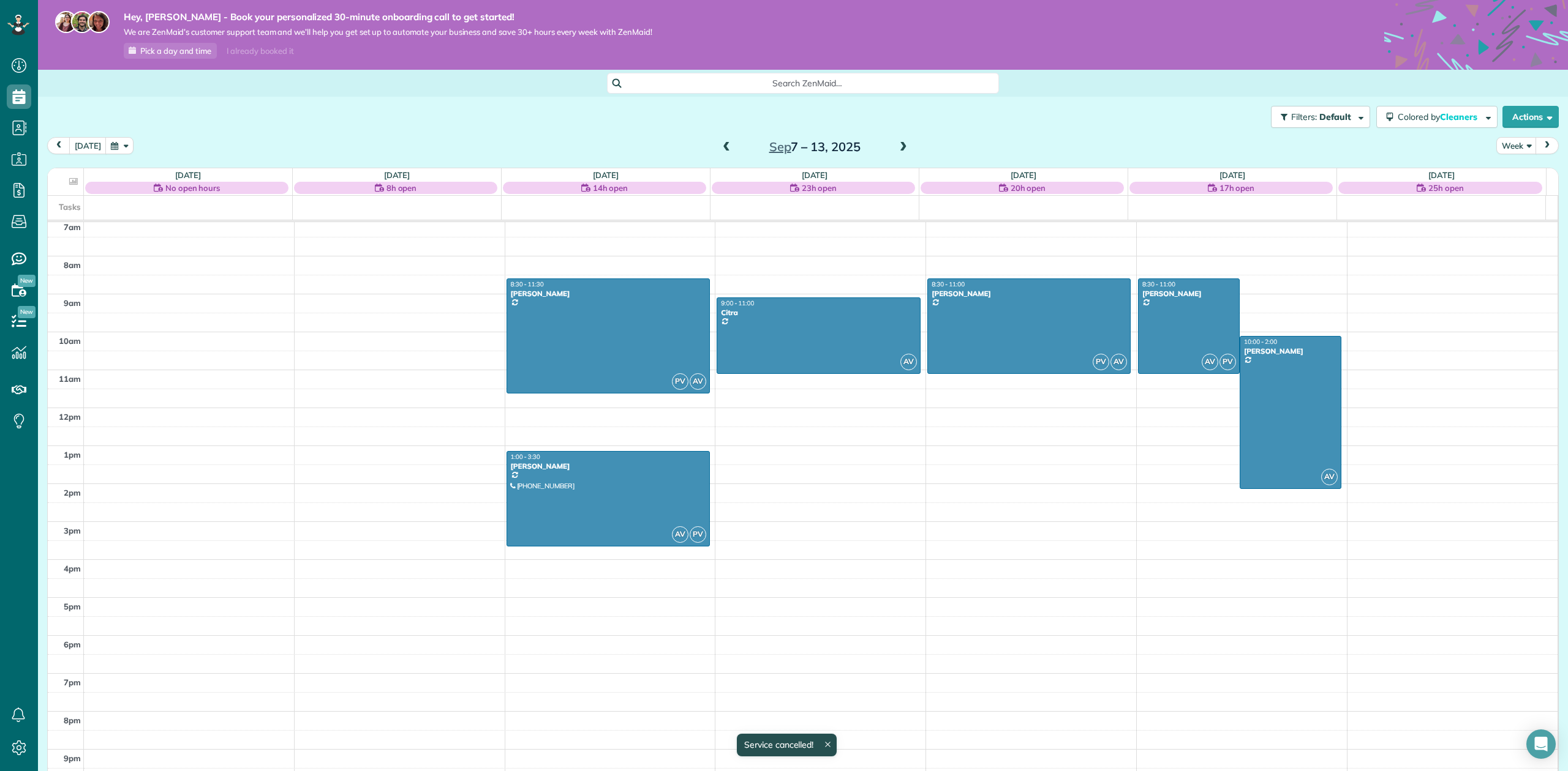
click at [907, 145] on div "today Week Sep 7 – 13, 2025" at bounding box center [803, 149] width 1512 height 23
click at [903, 145] on div "Sep 7 – 13, 2025" at bounding box center [814, 147] width 196 height 20
click at [900, 145] on span at bounding box center [903, 147] width 14 height 11
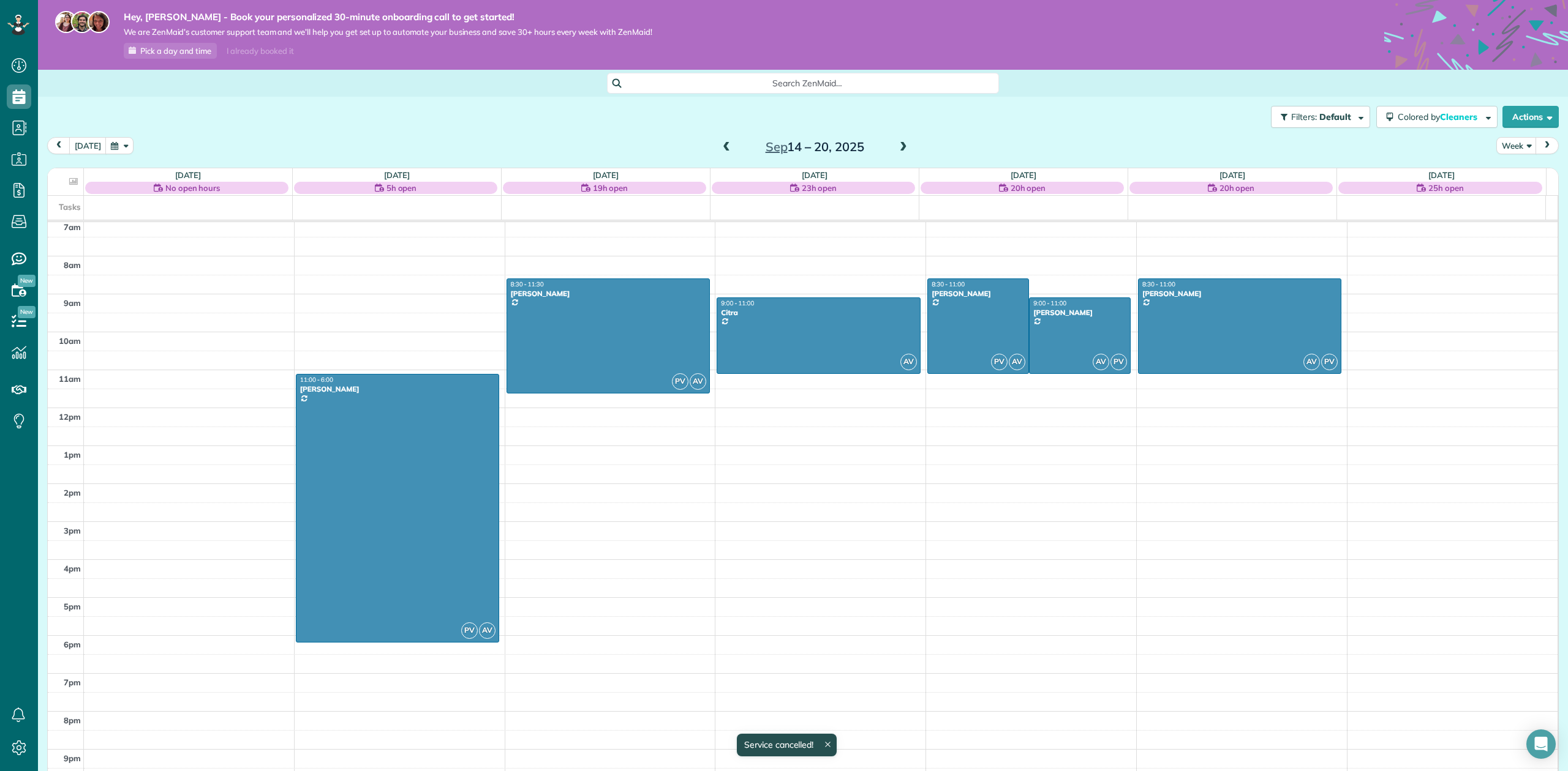
click at [900, 145] on span at bounding box center [903, 147] width 14 height 11
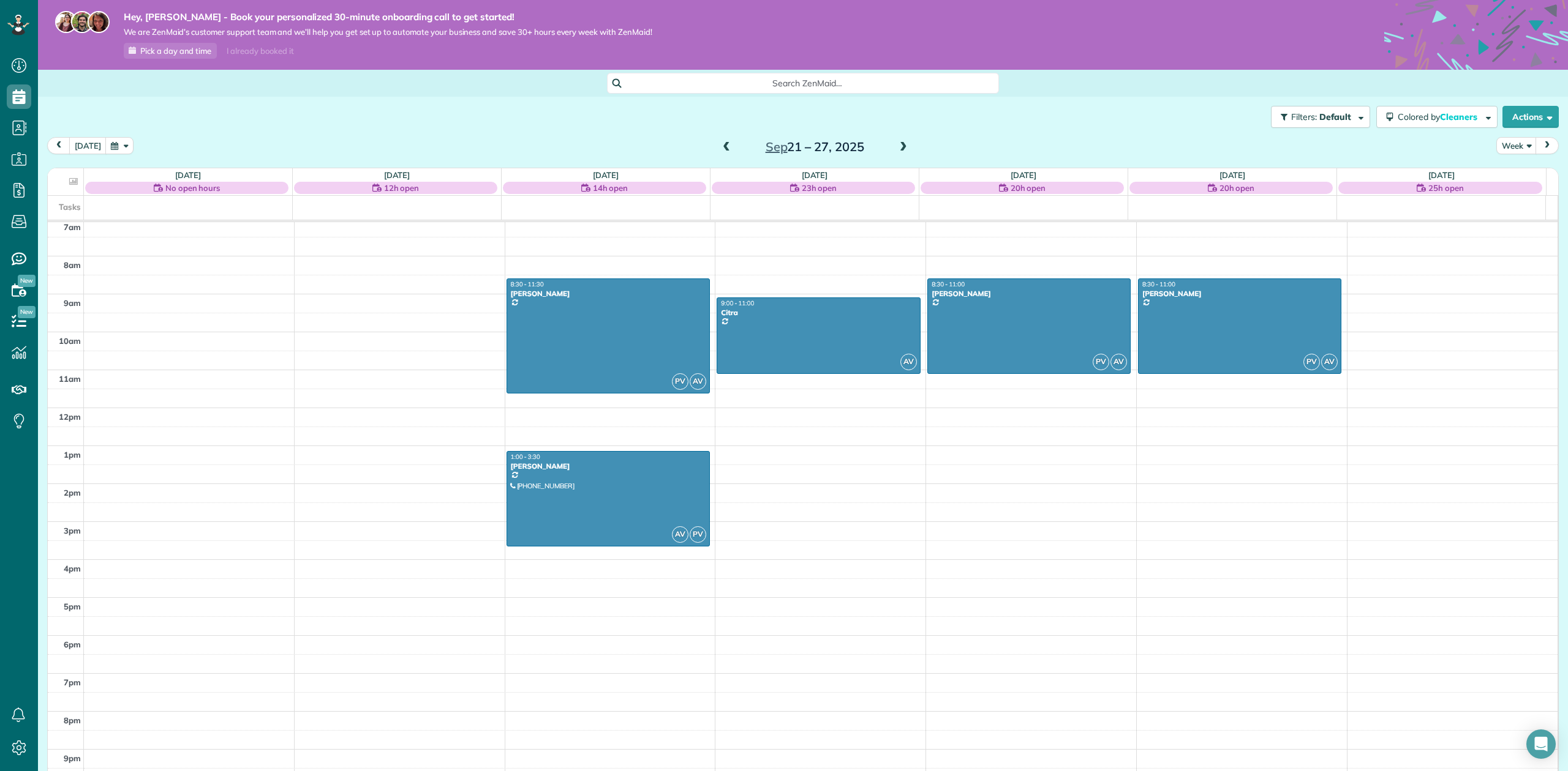
click at [720, 145] on span at bounding box center [726, 147] width 14 height 11
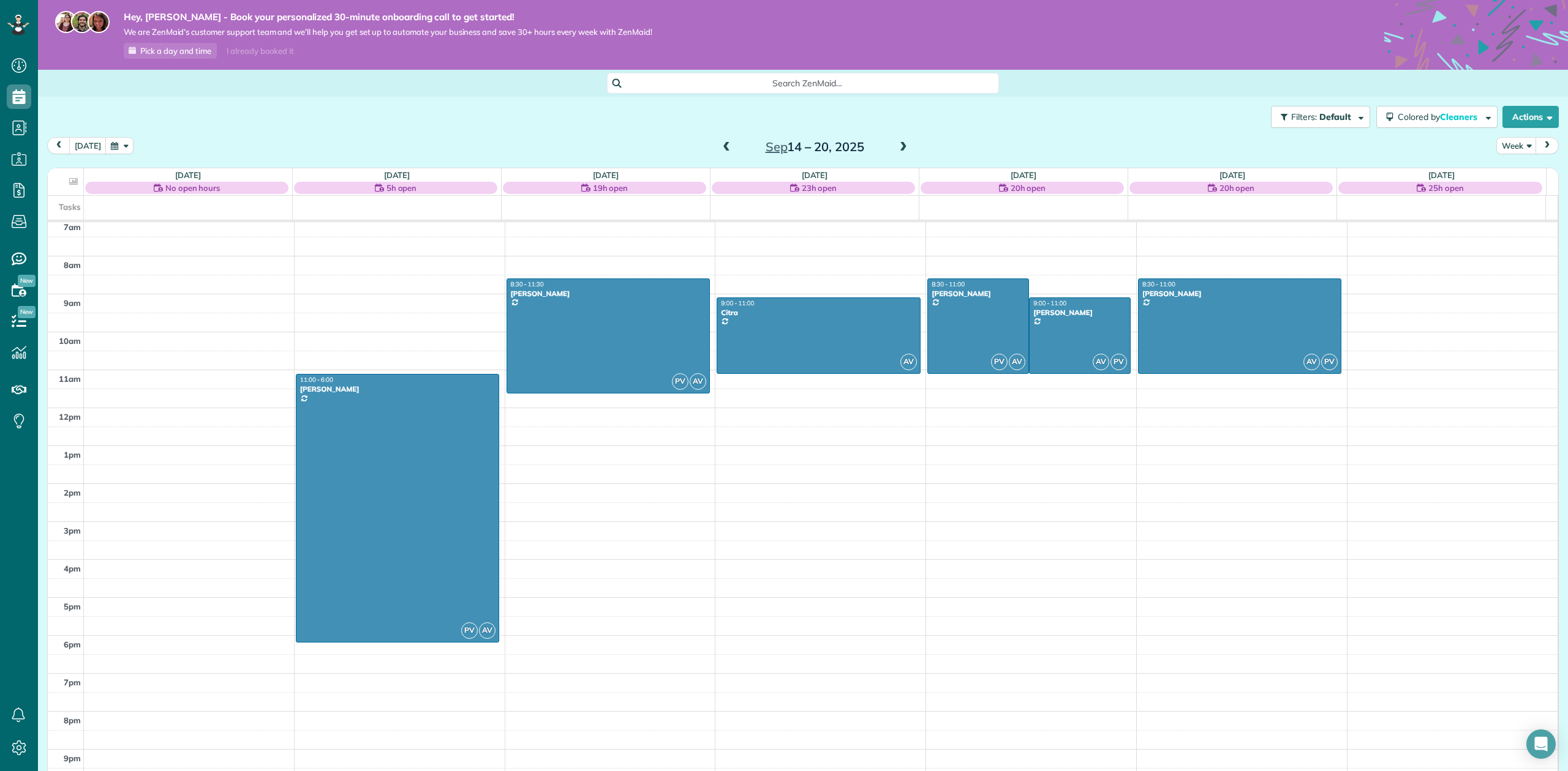
click at [720, 145] on span at bounding box center [726, 147] width 14 height 11
